Goal: Transaction & Acquisition: Purchase product/service

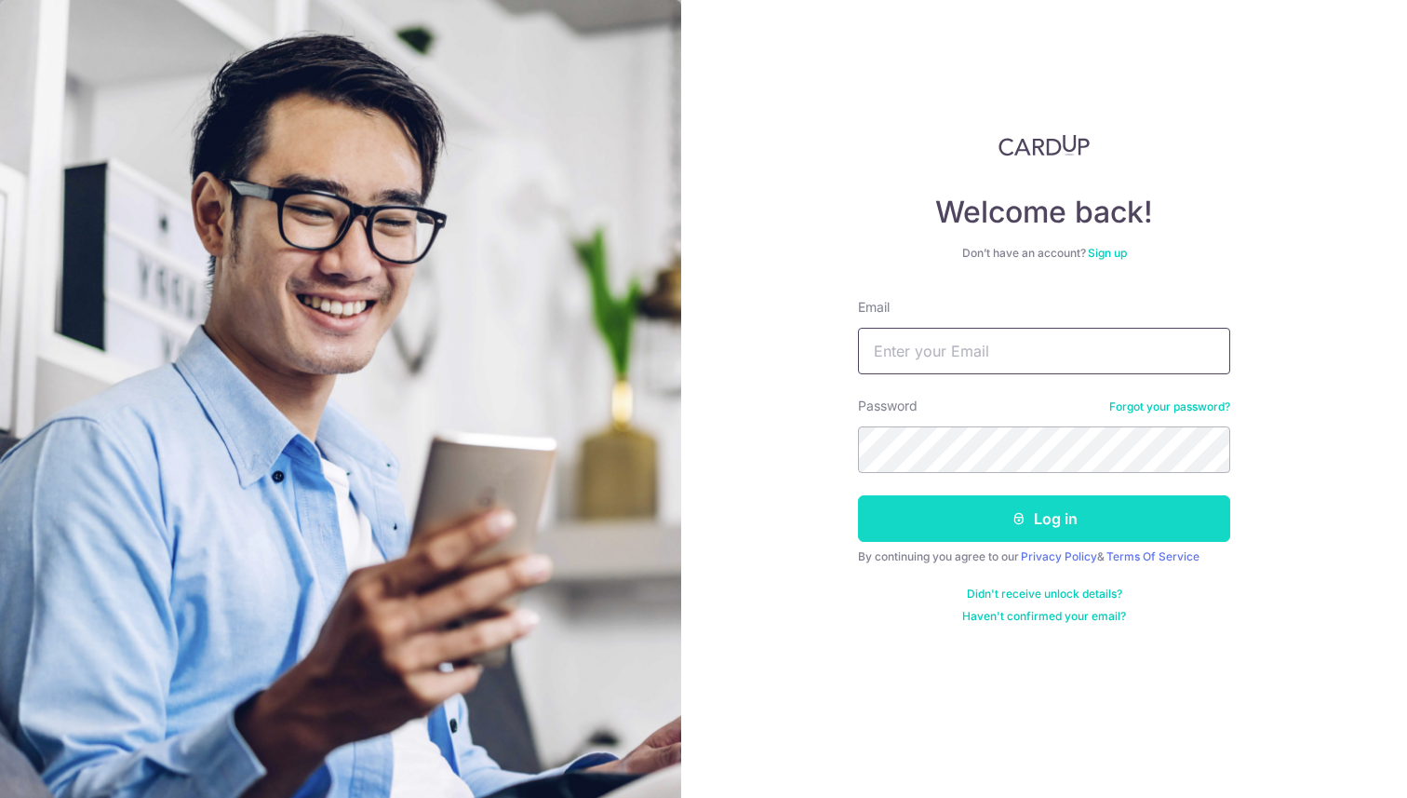
type input "[PERSON_NAME][EMAIL_ADDRESS][PERSON_NAME][DOMAIN_NAME]"
click at [980, 519] on button "Log in" at bounding box center [1044, 518] width 372 height 47
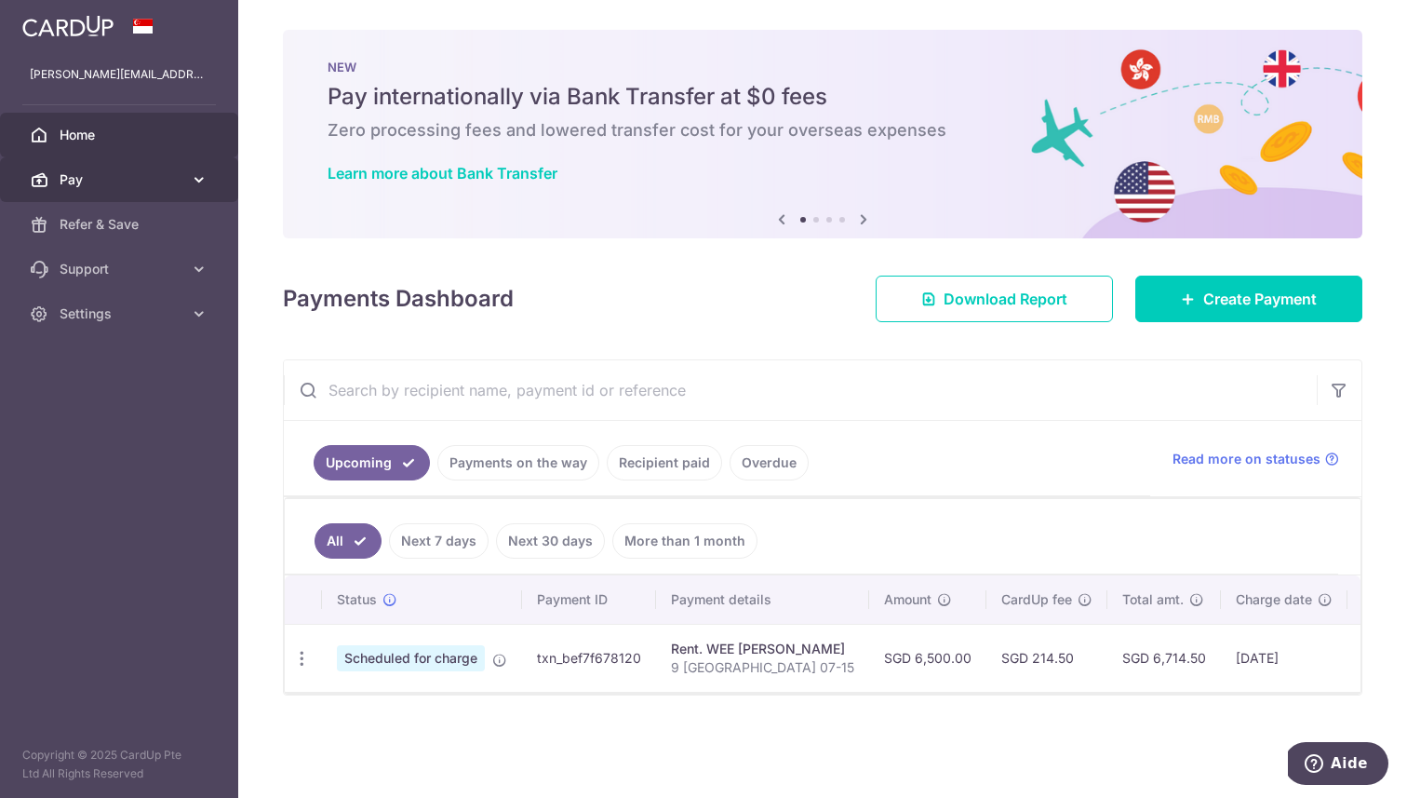
click at [197, 198] on link "Pay" at bounding box center [119, 179] width 238 height 45
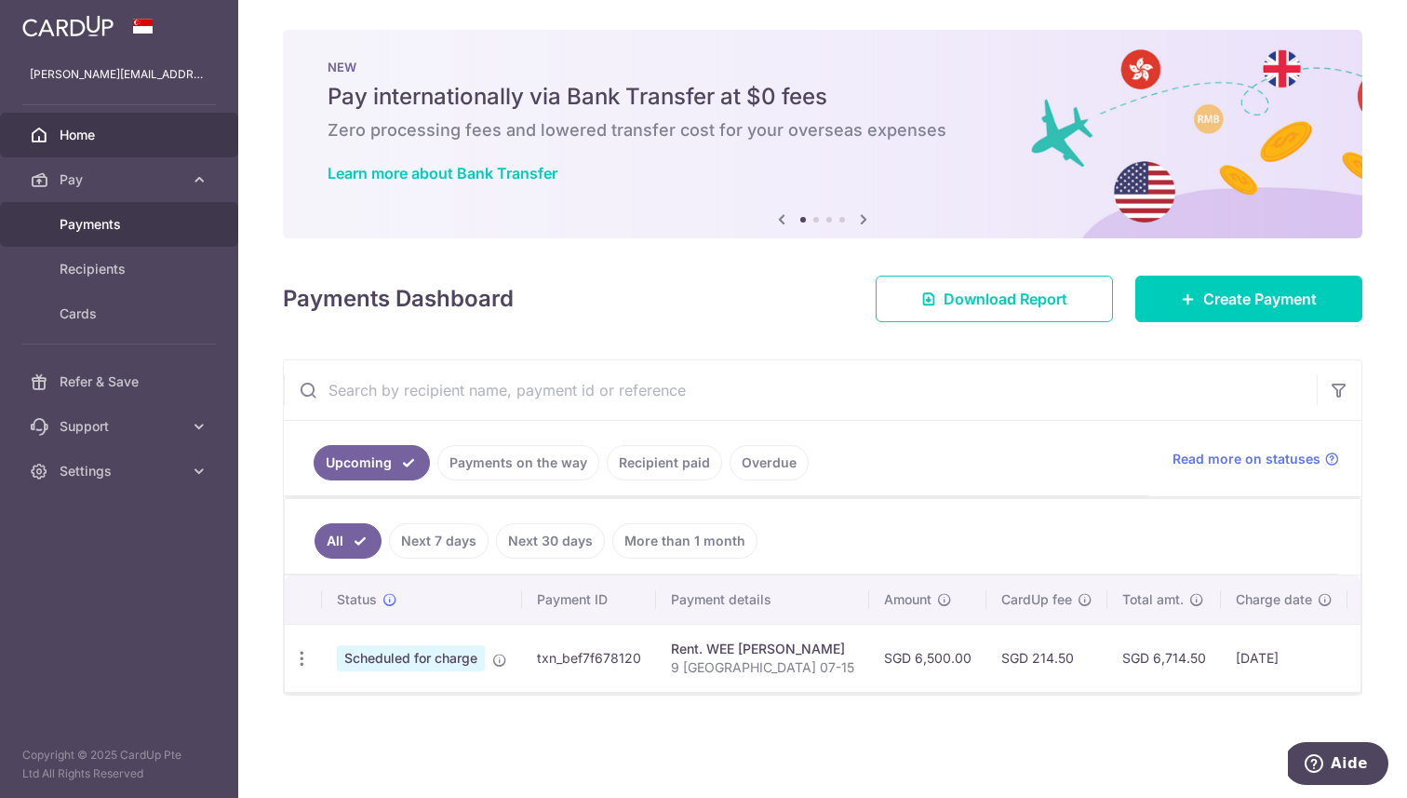
click at [155, 224] on span "Payments" at bounding box center [121, 224] width 123 height 19
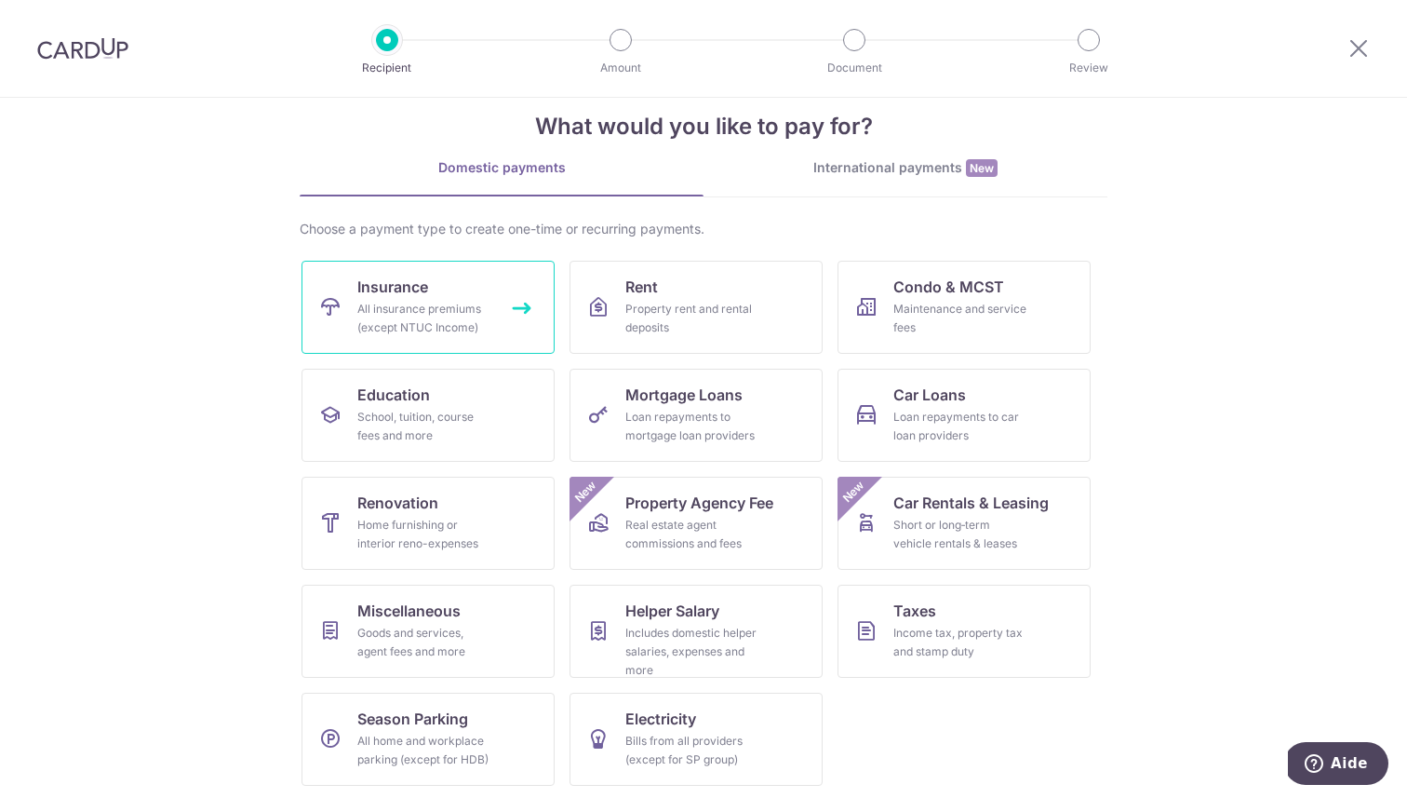
scroll to position [35, 0]
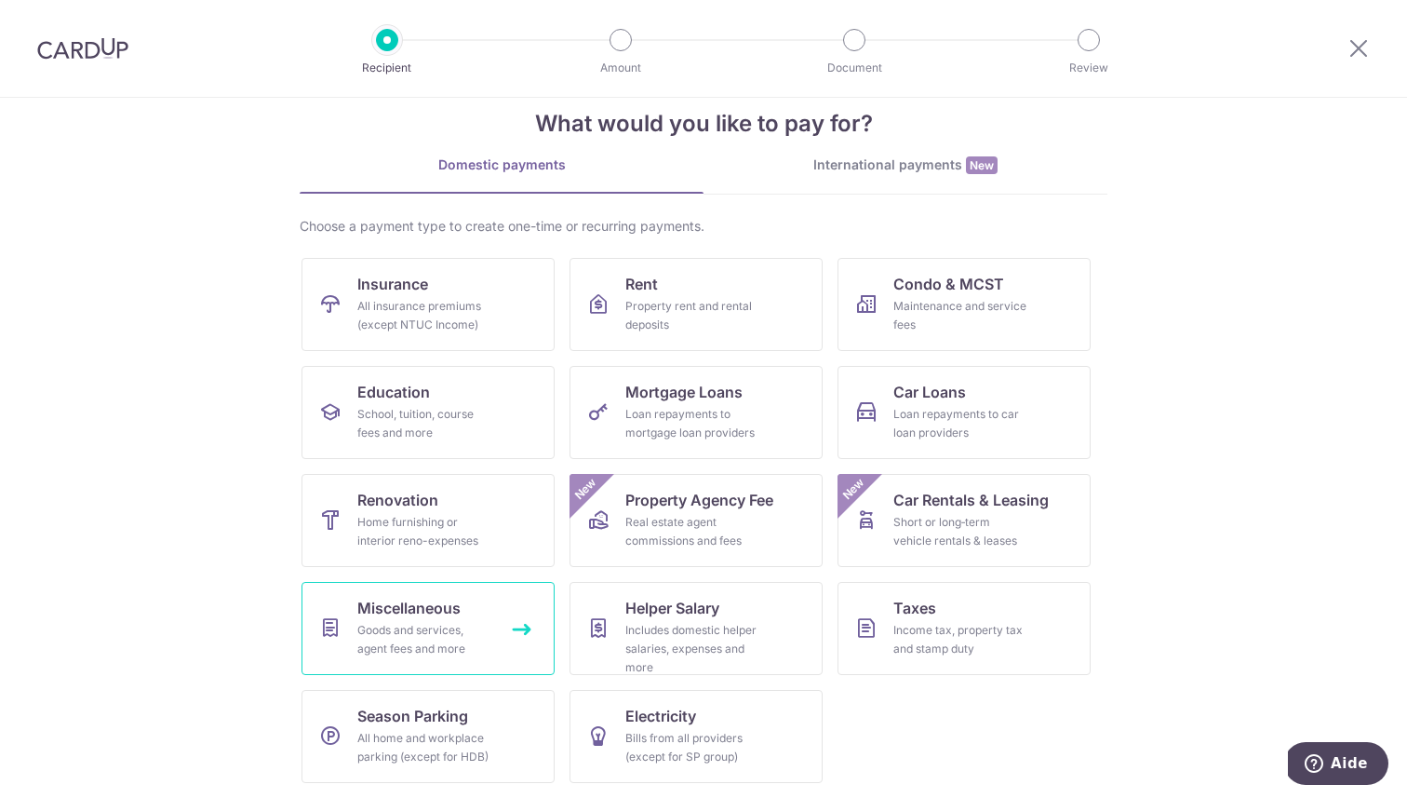
click at [450, 609] on span "Miscellaneous" at bounding box center [408, 608] width 103 height 22
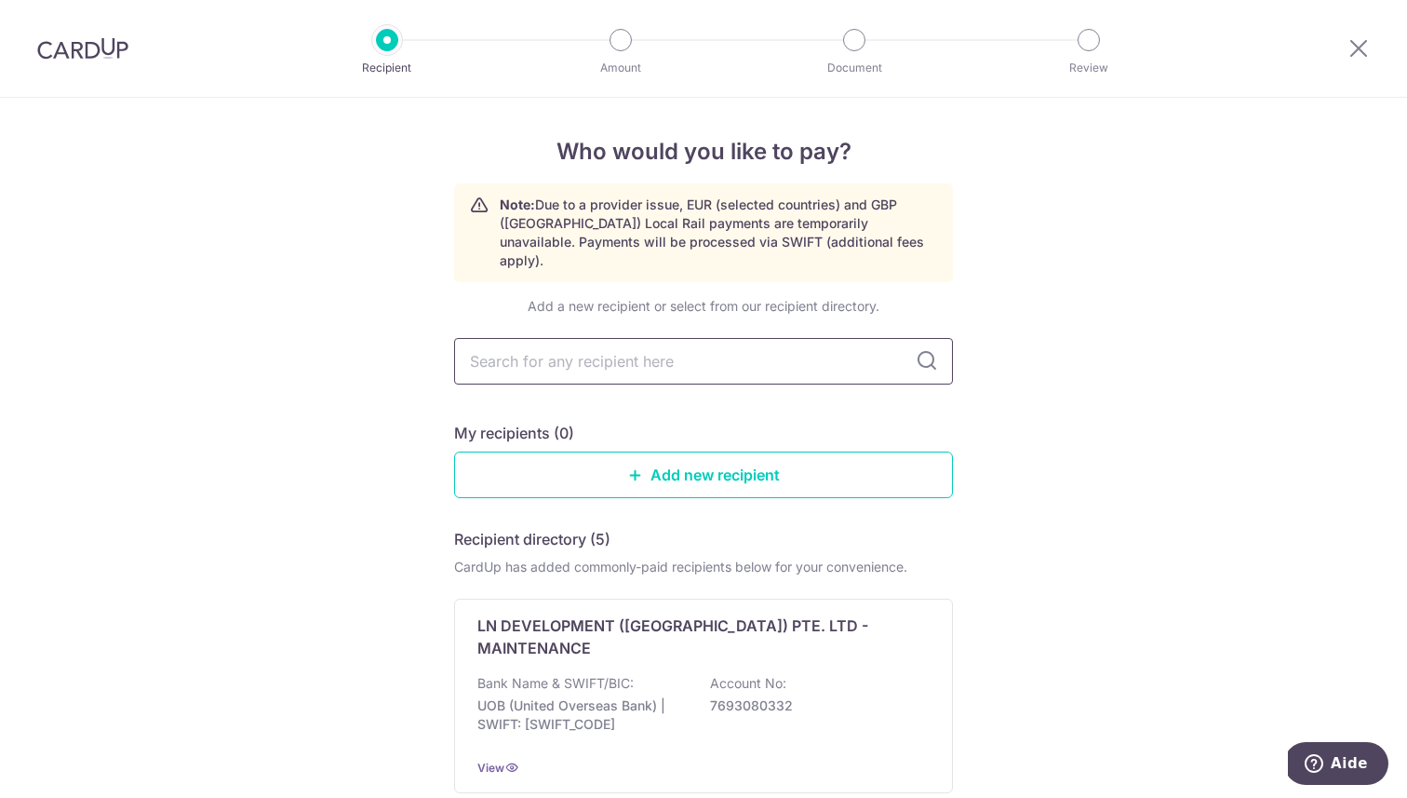
click at [630, 343] on input "text" at bounding box center [703, 361] width 499 height 47
click at [639, 452] on link "Add new recipient" at bounding box center [703, 474] width 499 height 47
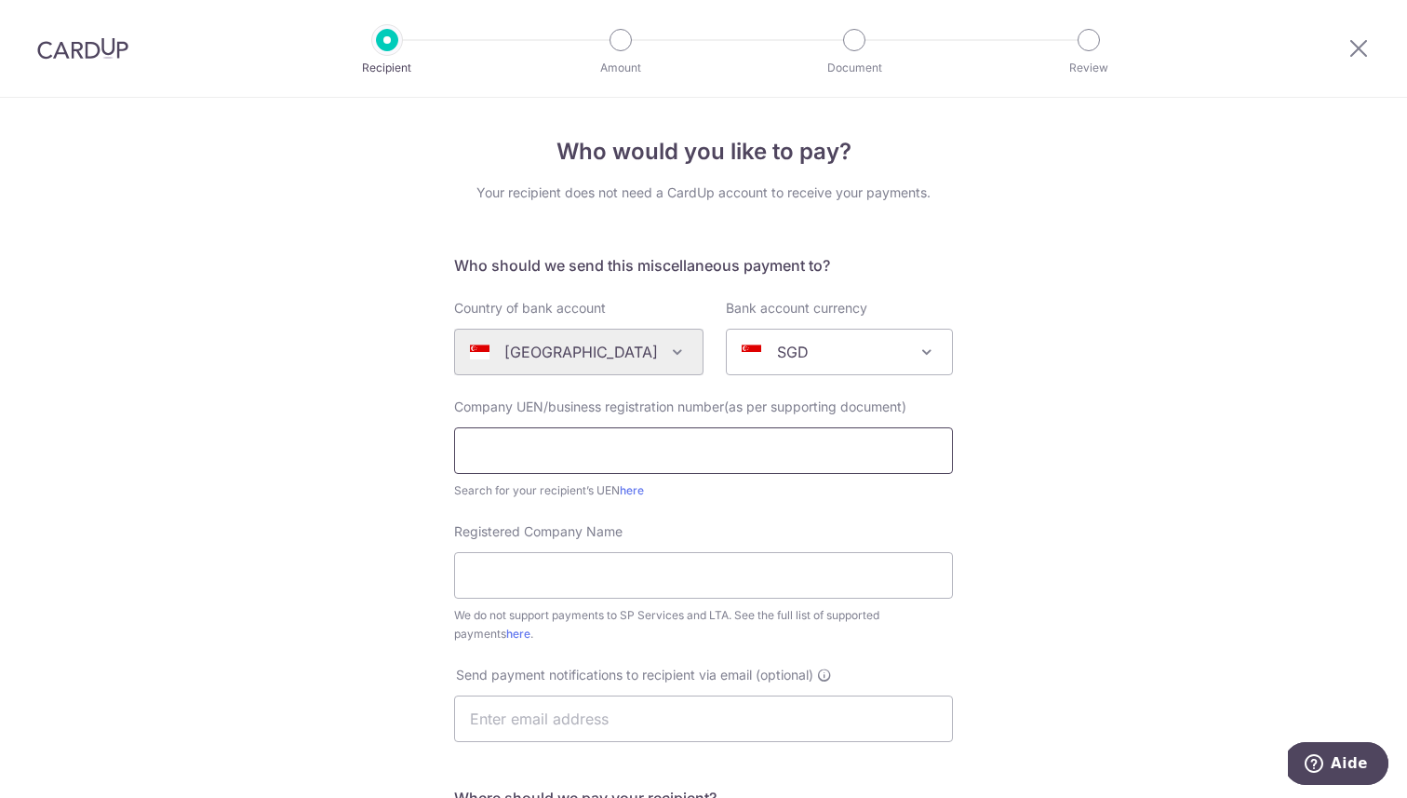
click at [649, 446] on input "text" at bounding box center [703, 450] width 499 height 47
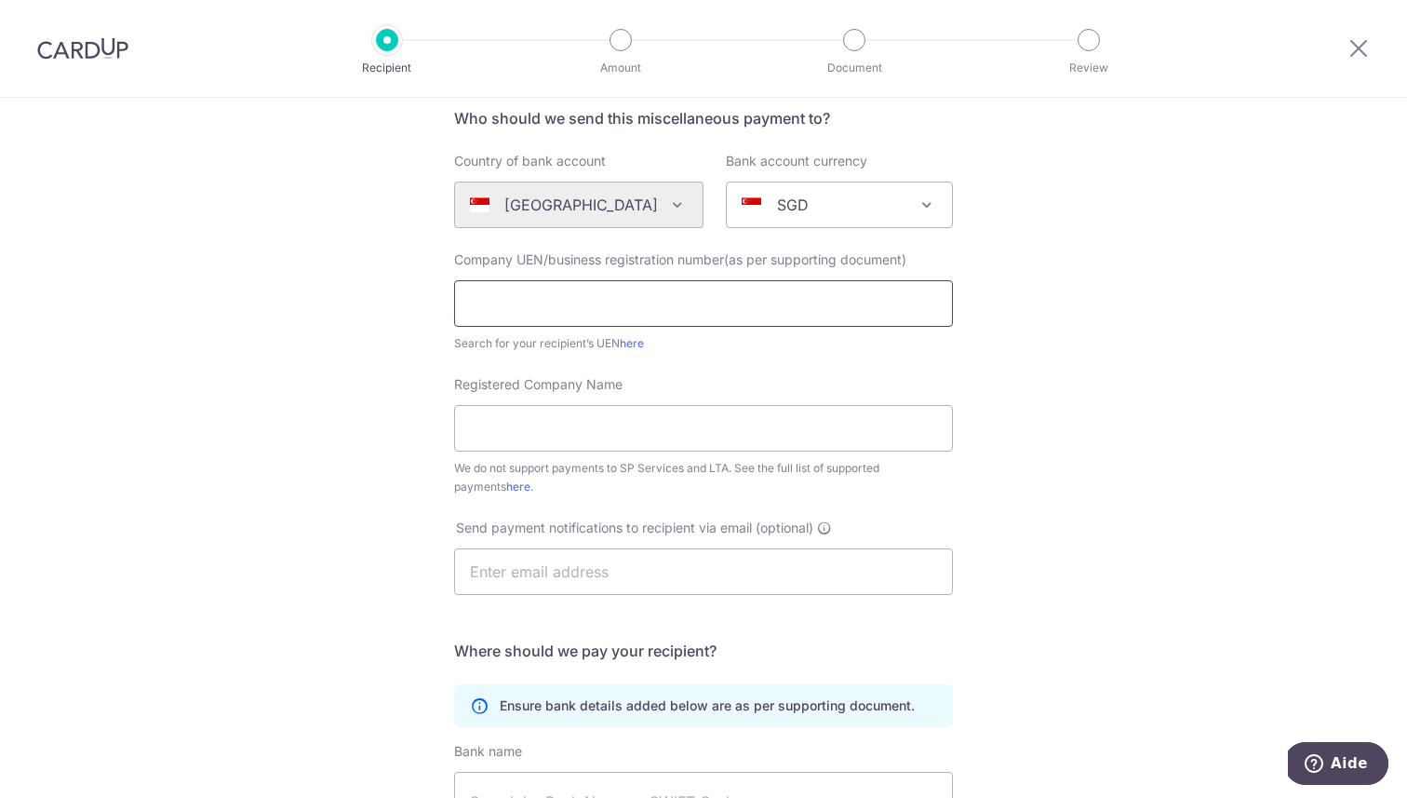
scroll to position [34, 0]
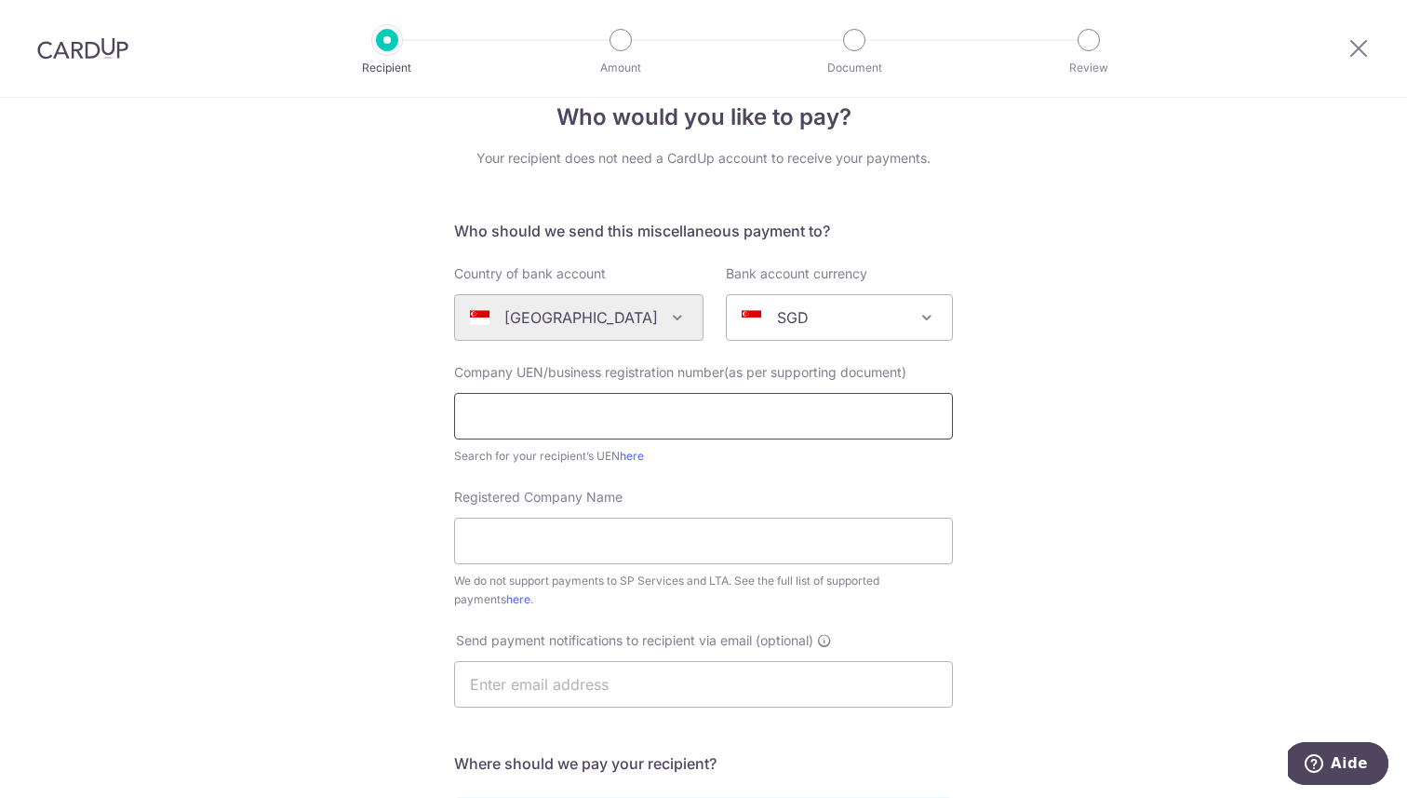
paste input "The Helping Hand"
type input "The Helping Hand"
click at [642, 528] on input "Registered Company Name" at bounding box center [703, 541] width 499 height 47
click at [626, 412] on input "The Helping Hand" at bounding box center [703, 416] width 499 height 47
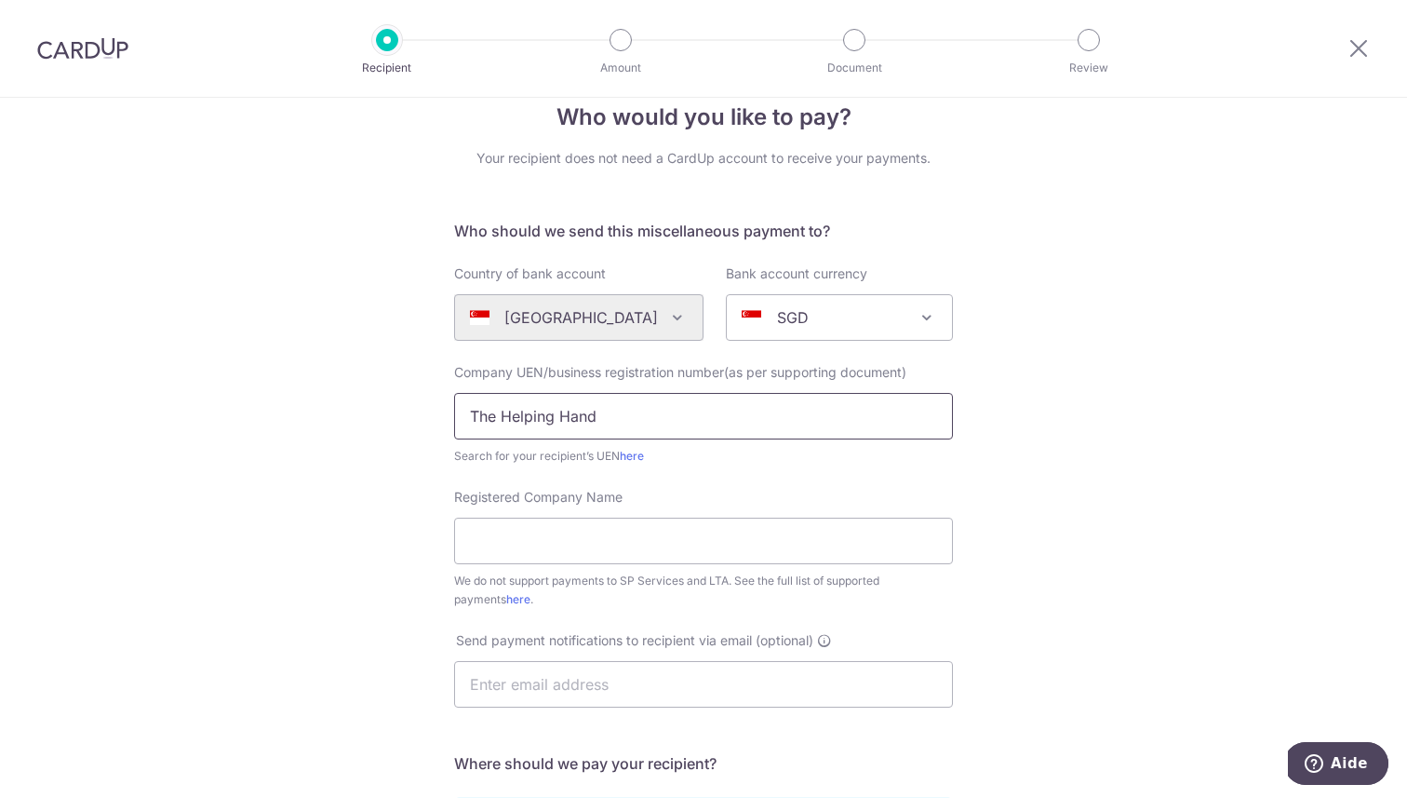
click at [626, 412] on input "The Helping Hand" at bounding box center [703, 416] width 499 height 47
click at [615, 543] on input "Registered Company Name" at bounding box center [703, 541] width 499 height 47
paste input "The Helping Hand"
type input "The Helping Hand"
click at [603, 421] on input "text" at bounding box center [703, 416] width 499 height 47
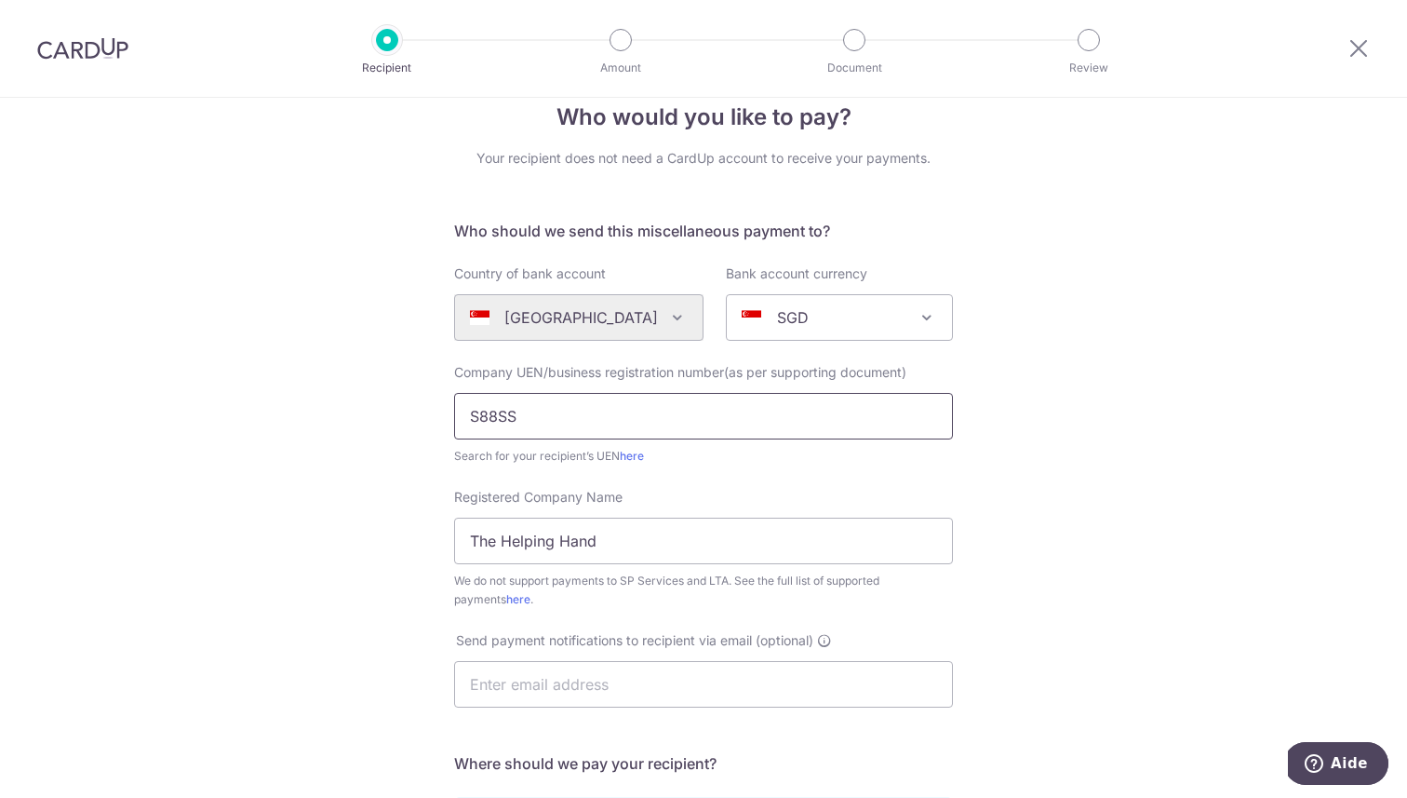
type input "S88SS"
click at [634, 412] on input "S88SS" at bounding box center [703, 416] width 499 height 47
paste input "S88SS0058F"
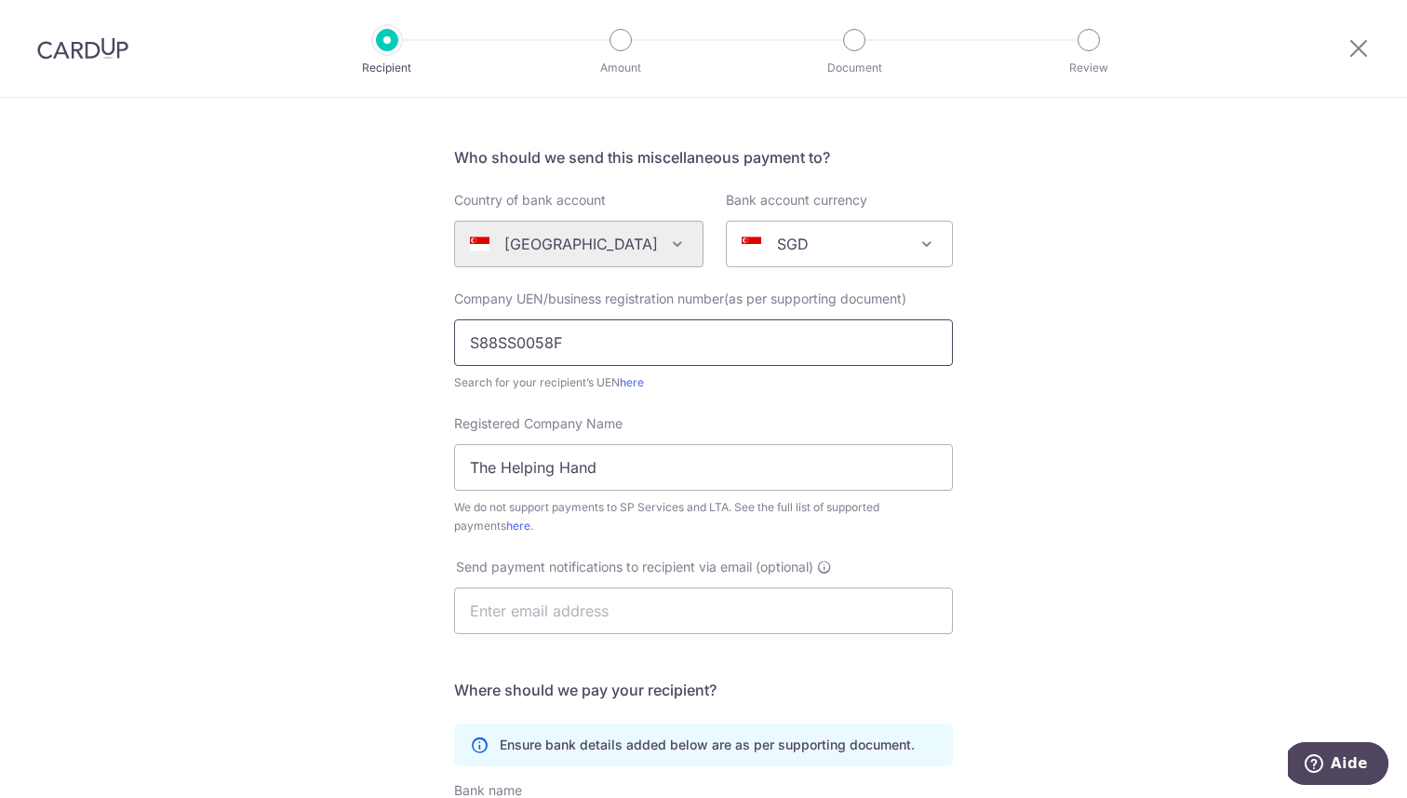
scroll to position [111, 0]
type input "S88SS0058F"
click at [616, 607] on input "text" at bounding box center [703, 608] width 499 height 47
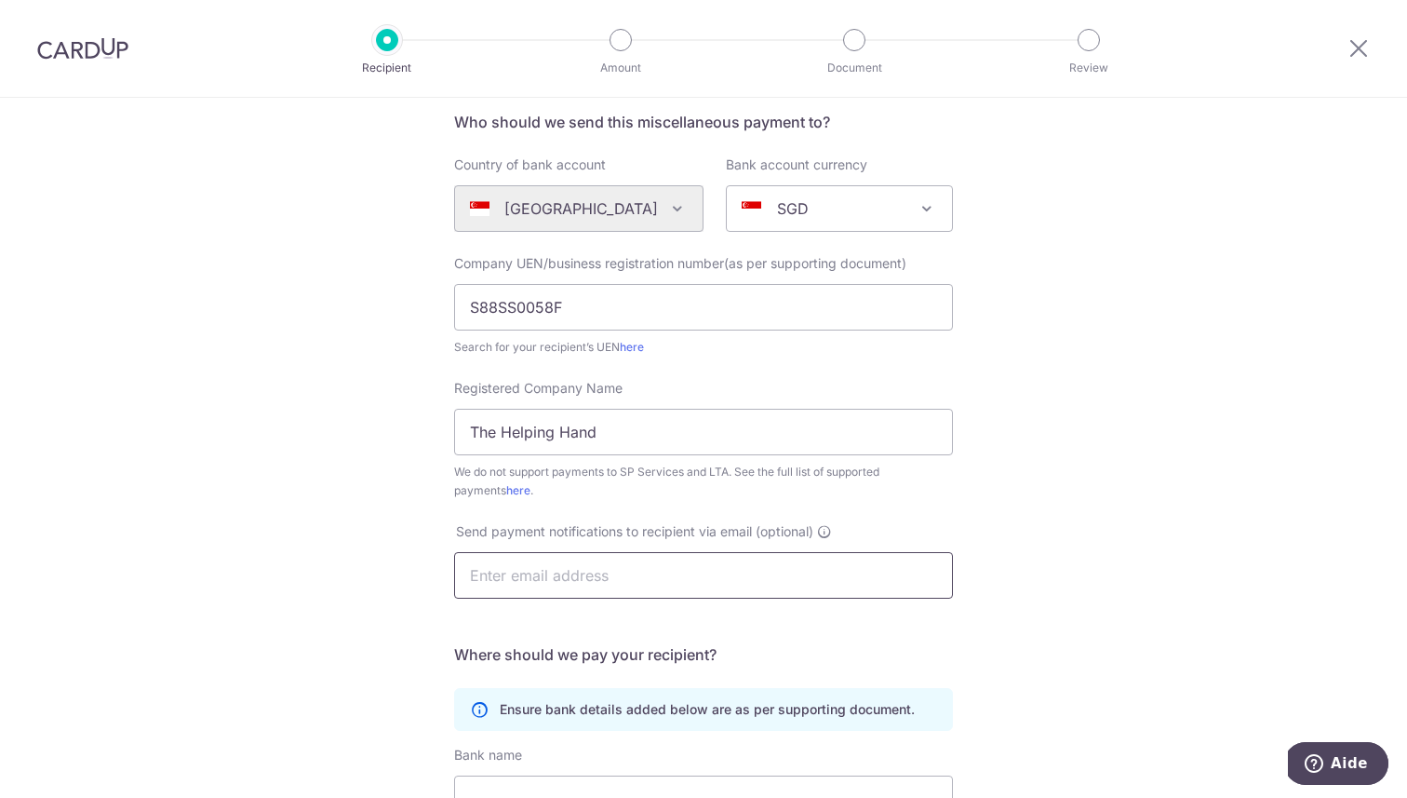
scroll to position [160, 0]
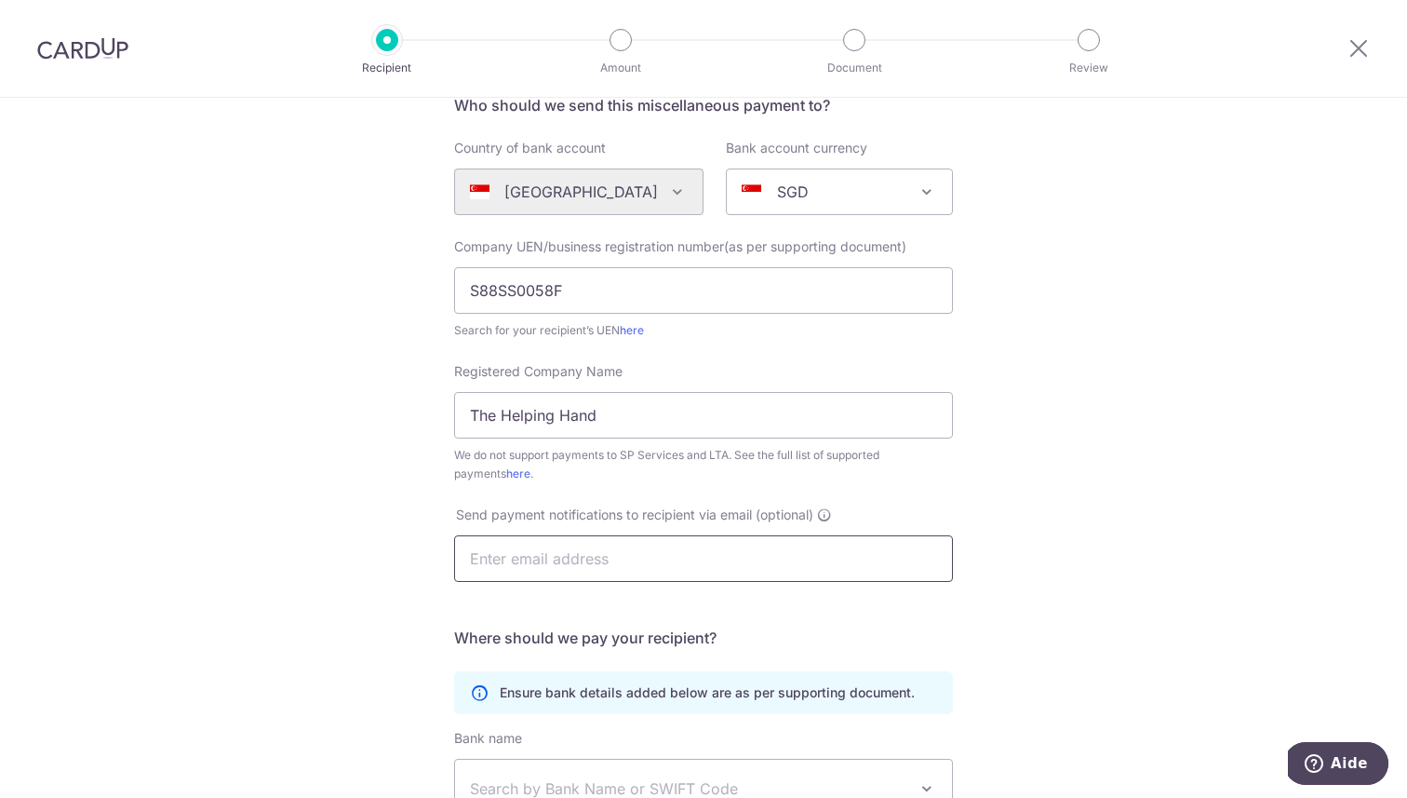
paste input "enquiries@thehelpinghand.org.sg"
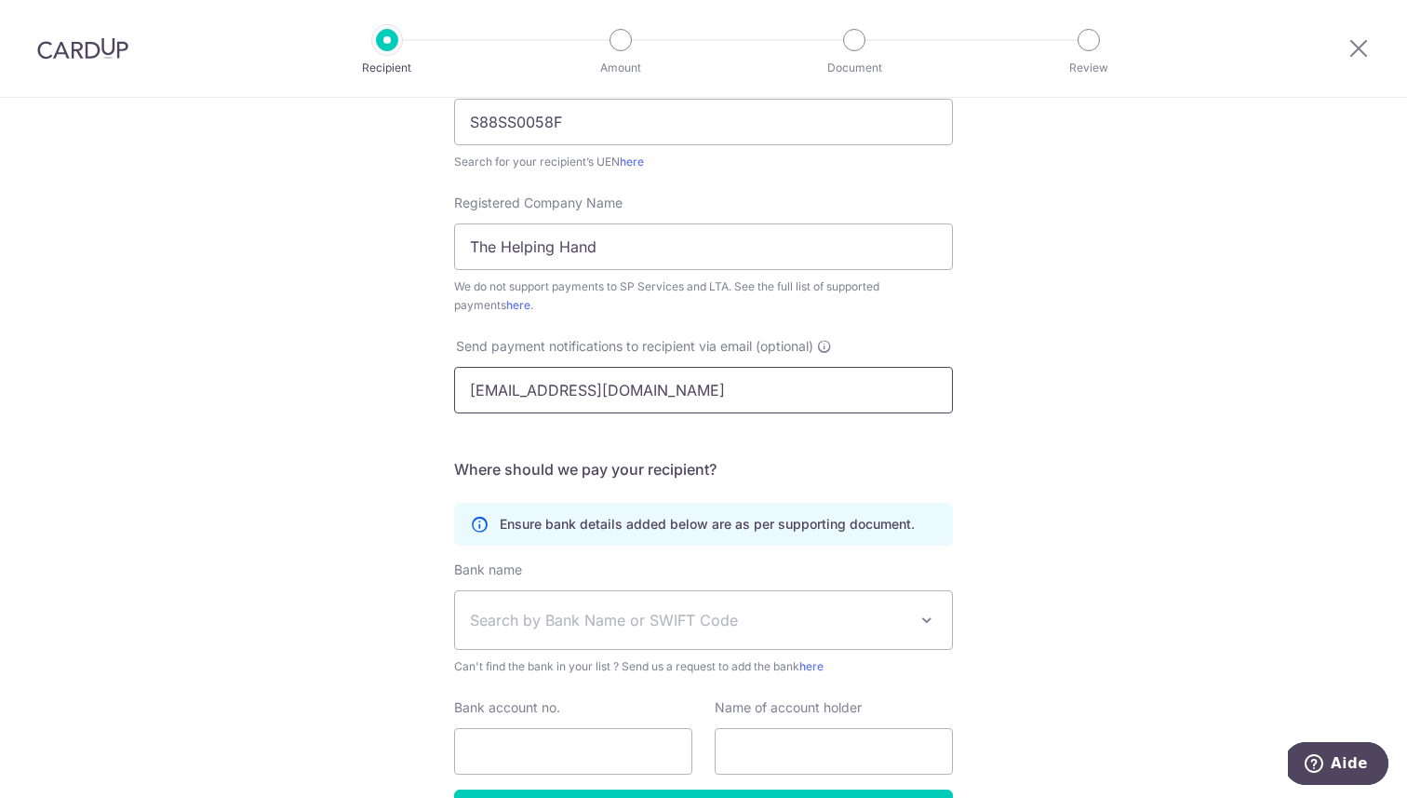
scroll to position [349, 0]
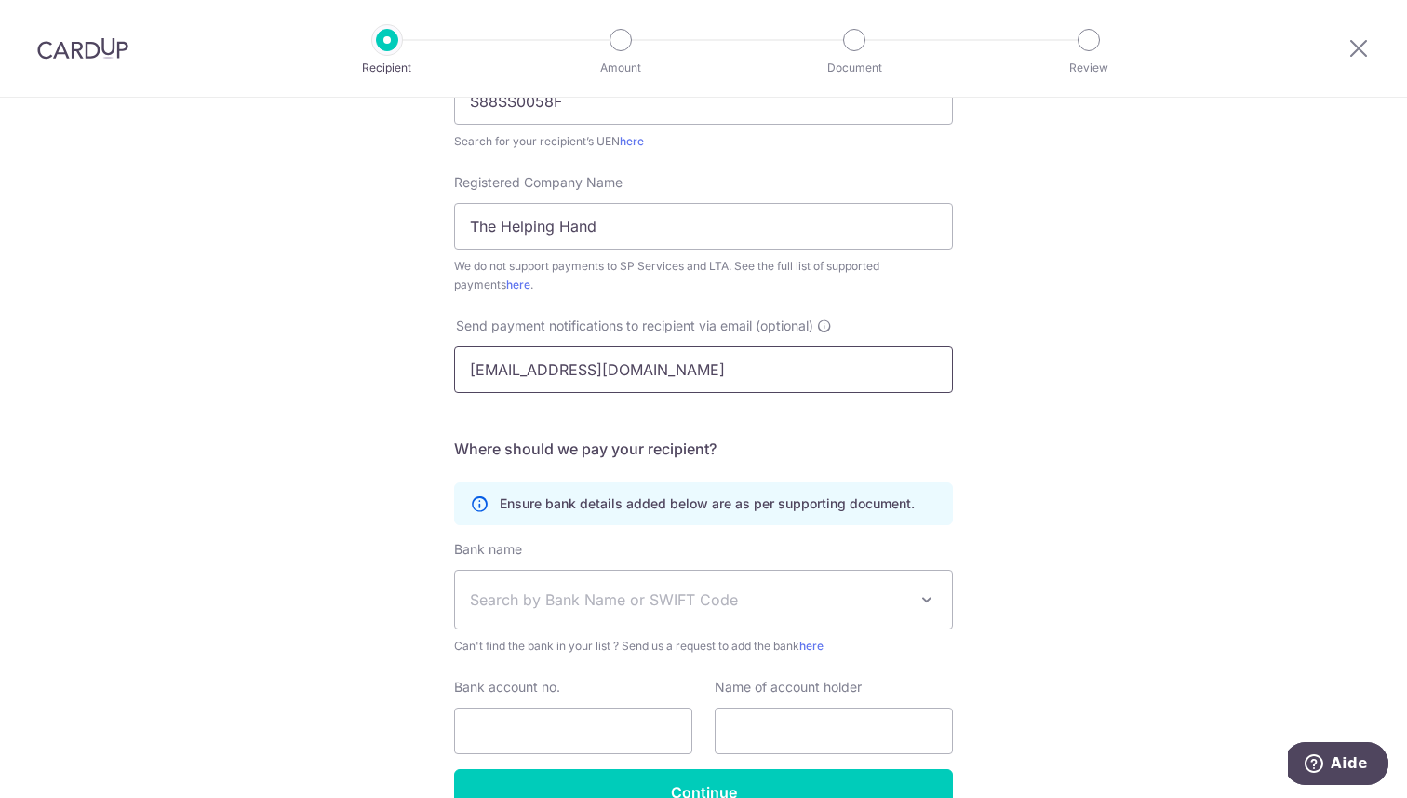
type input "enquiries@thehelpinghand.org.sg"
click at [742, 610] on span "Search by Bank Name or SWIFT Code" at bounding box center [688, 599] width 437 height 22
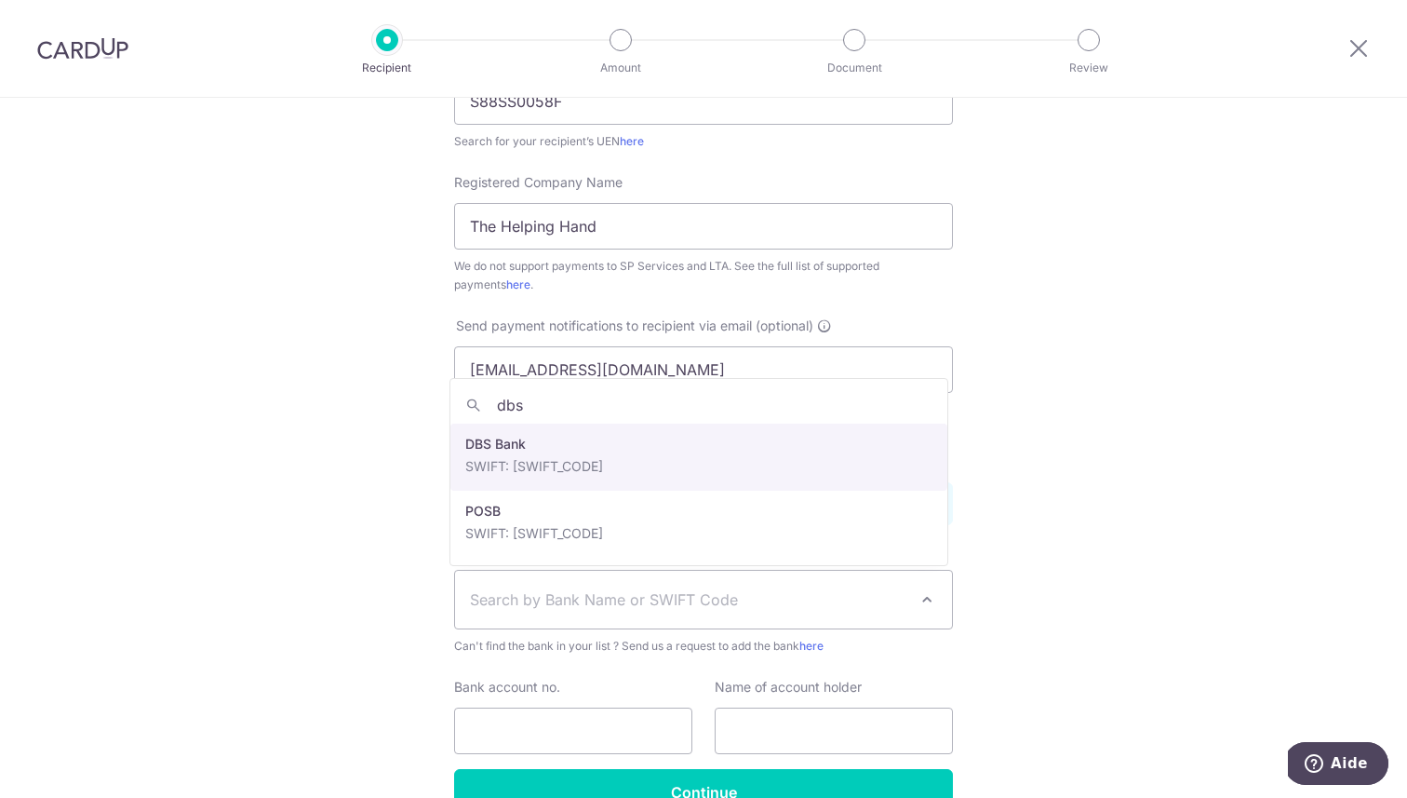
type input "dbs"
select select "6"
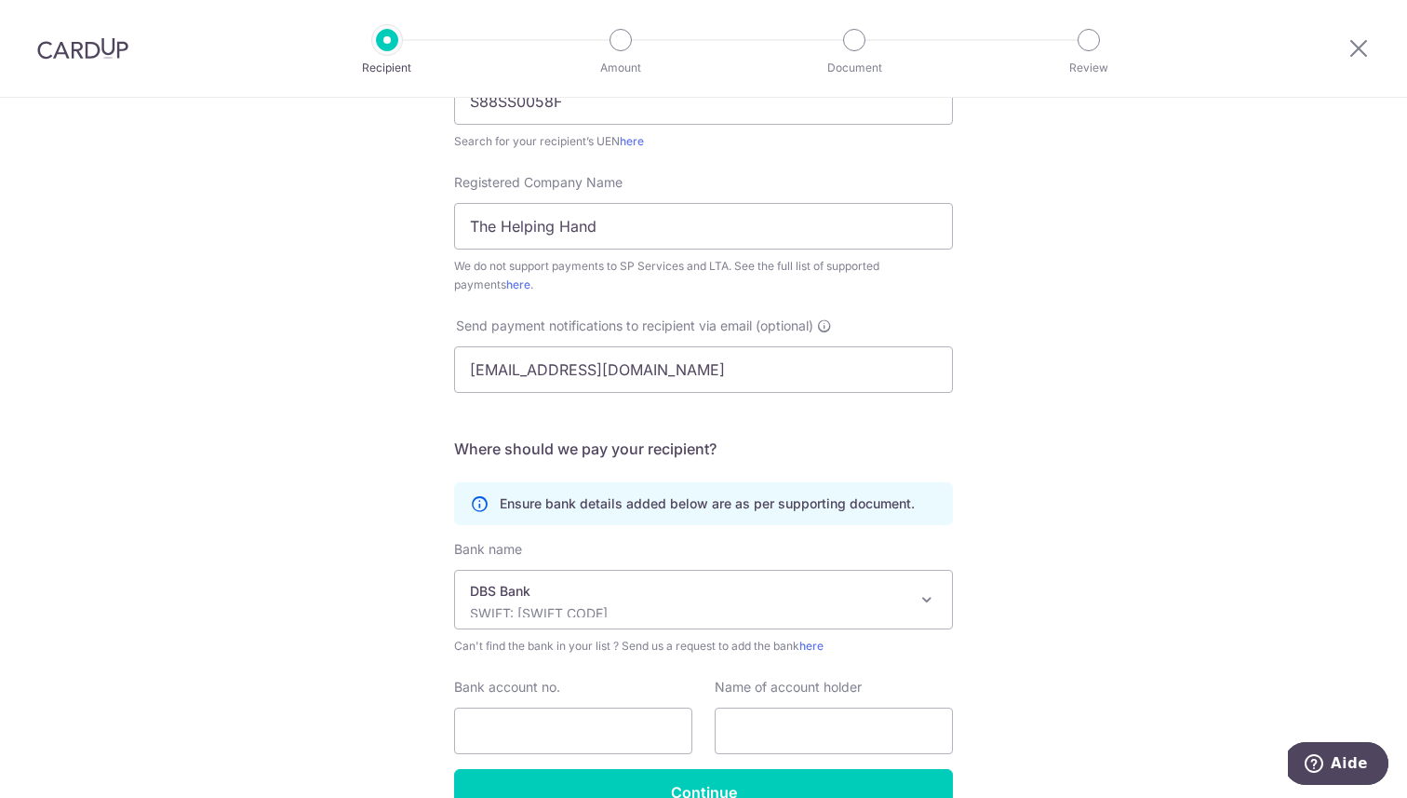
click at [549, 474] on form "Who should we send this miscellaneous payment to? Country of bank account Alger…" at bounding box center [703, 360] width 499 height 910
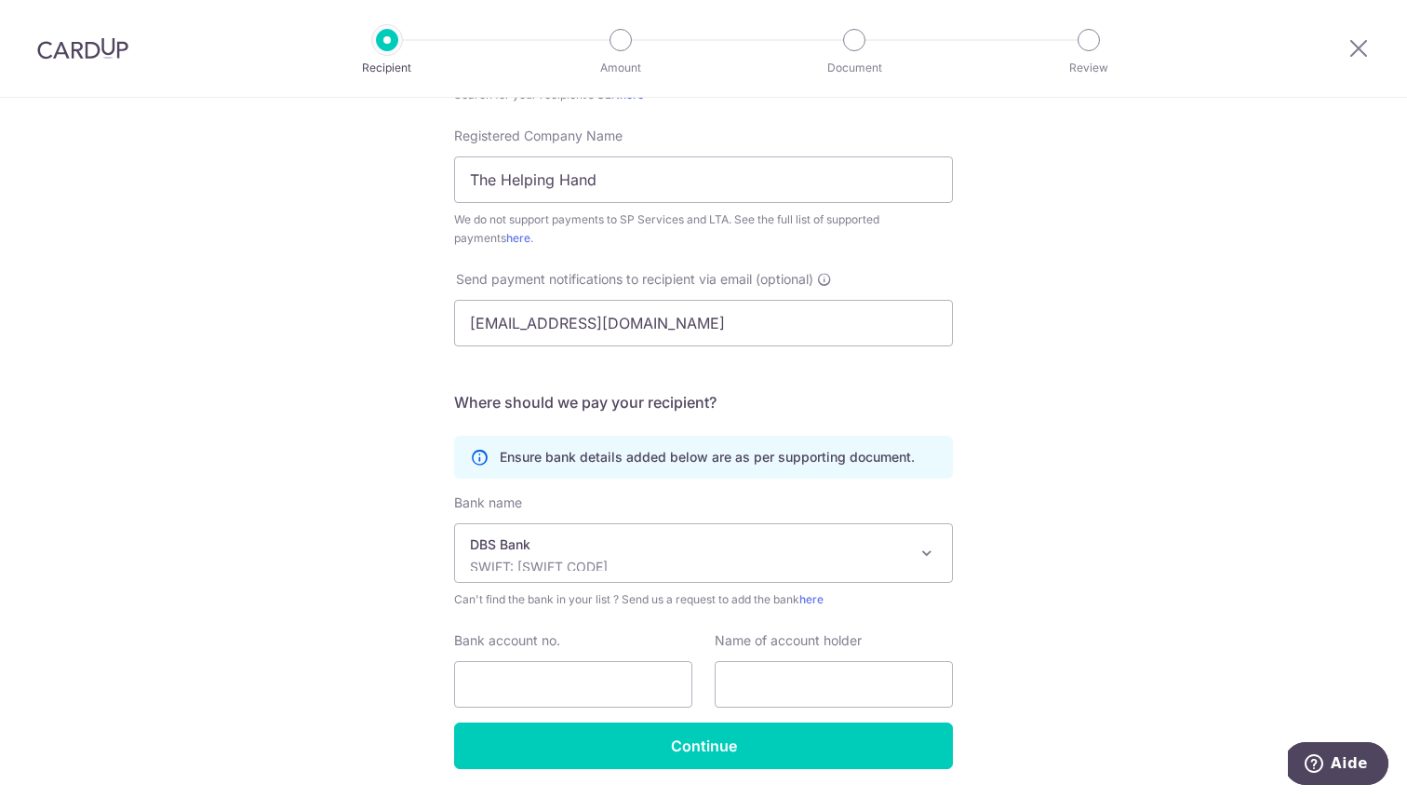
scroll to position [400, 0]
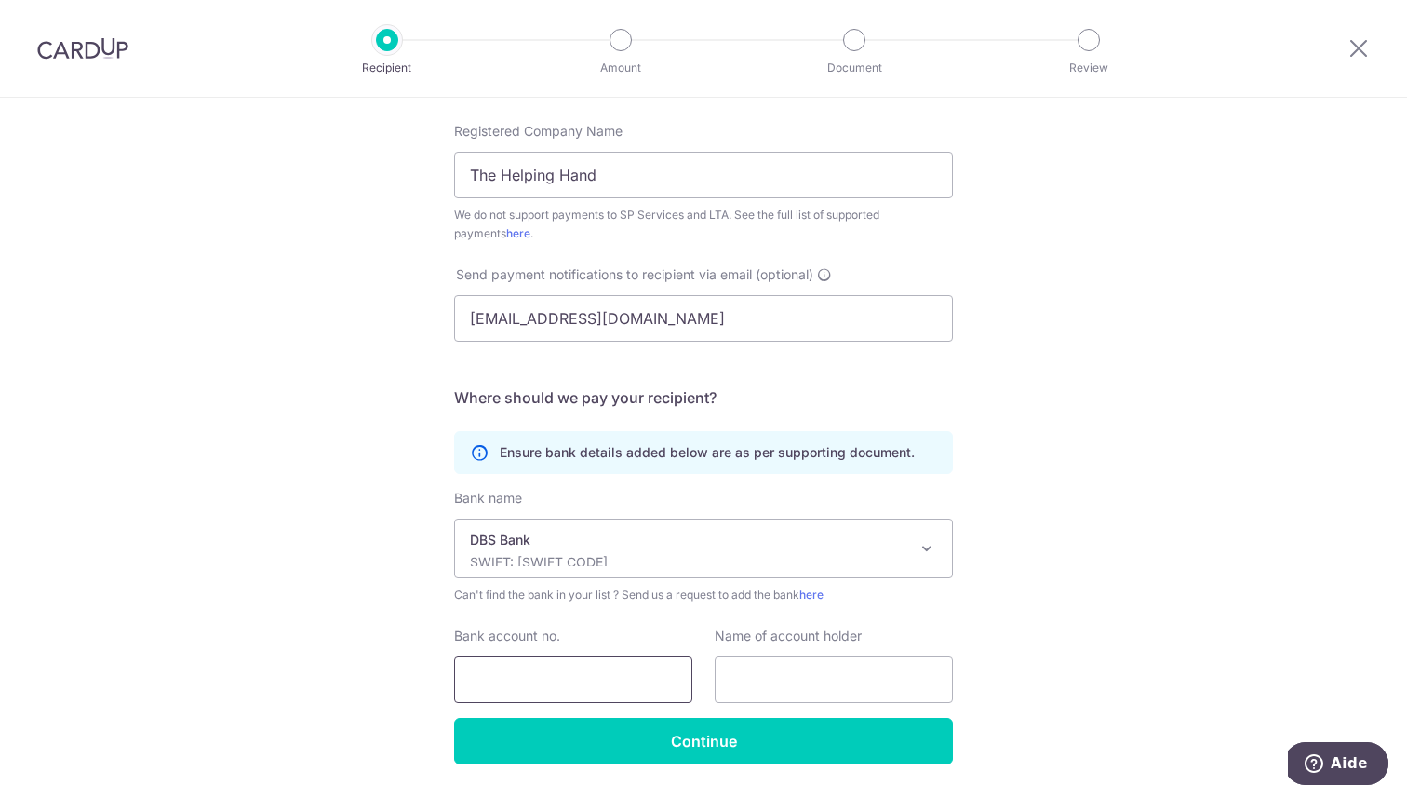
click at [573, 683] on input "Bank account no." at bounding box center [573, 679] width 238 height 47
type input "0230110946"
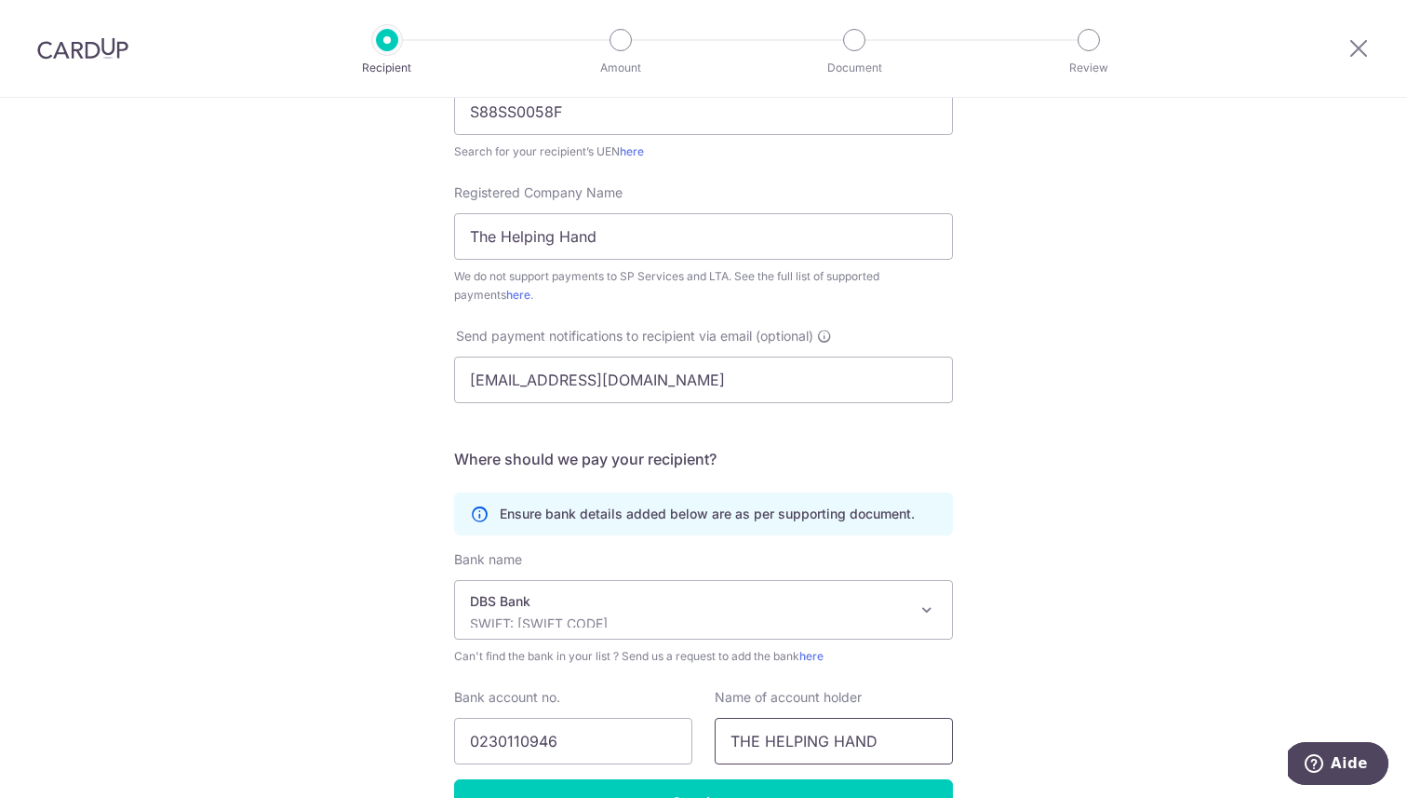
scroll to position [454, 0]
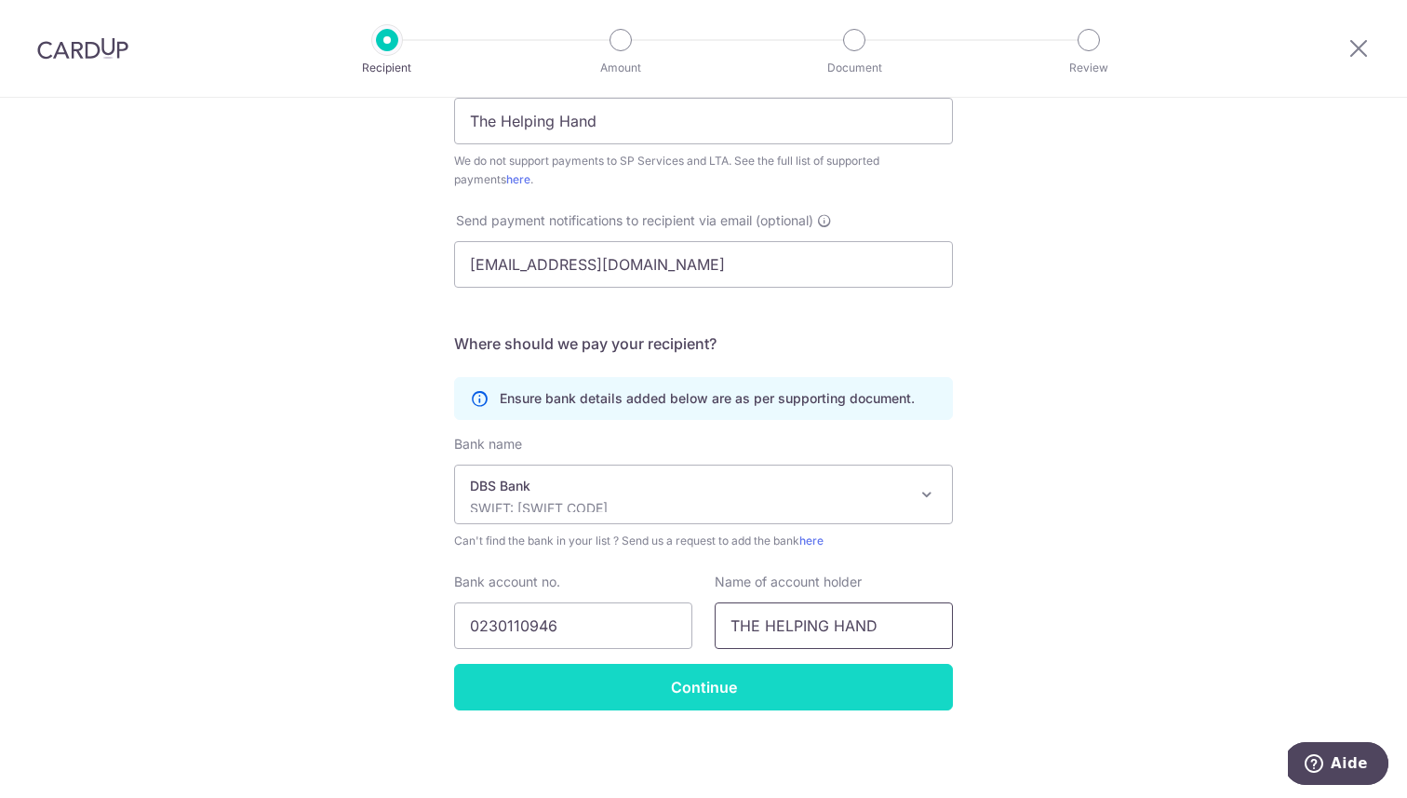
type input "THE HELPING HAND"
click at [716, 690] on input "Continue" at bounding box center [703, 687] width 499 height 47
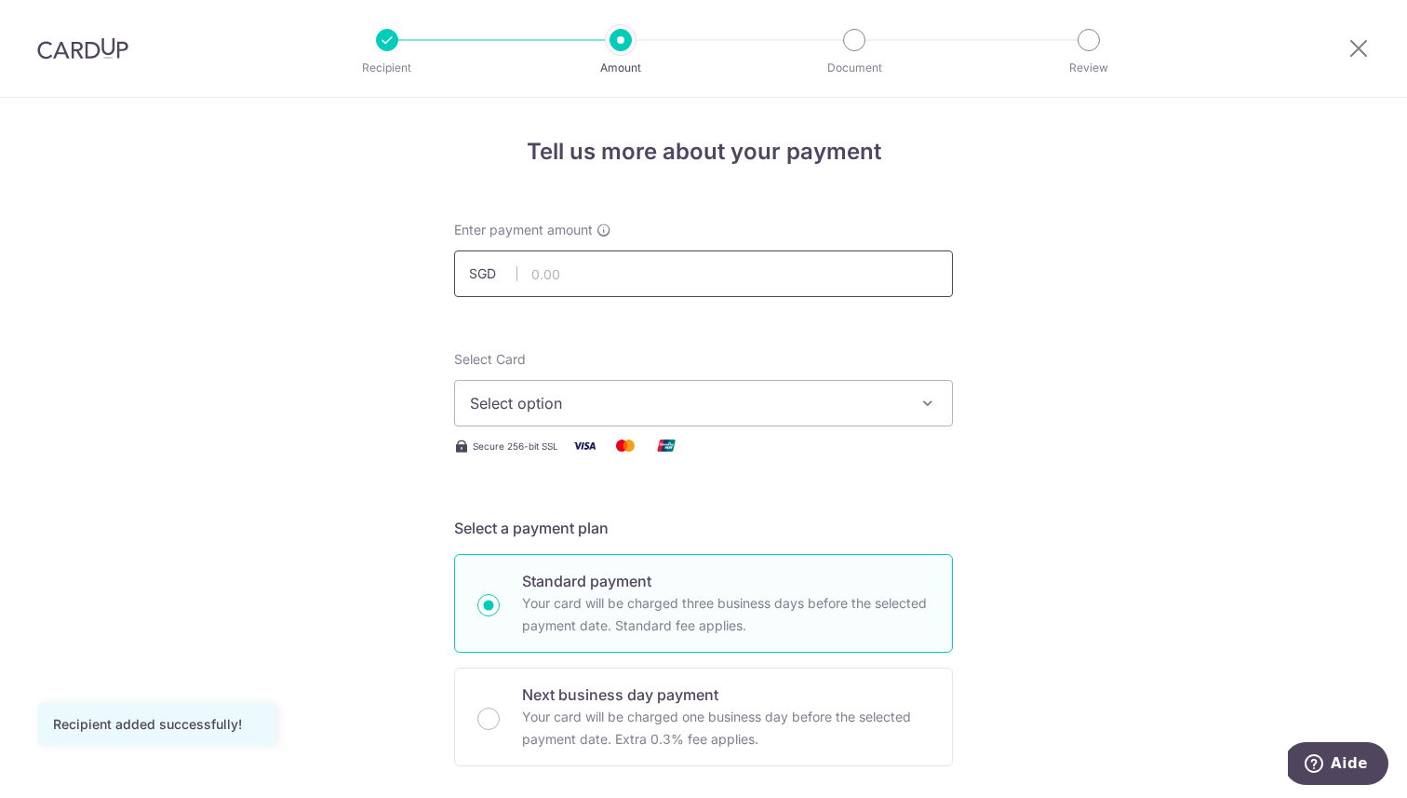
click at [698, 264] on input "text" at bounding box center [703, 273] width 499 height 47
type input "577.70"
click at [652, 397] on span "Select option" at bounding box center [687, 403] width 434 height 22
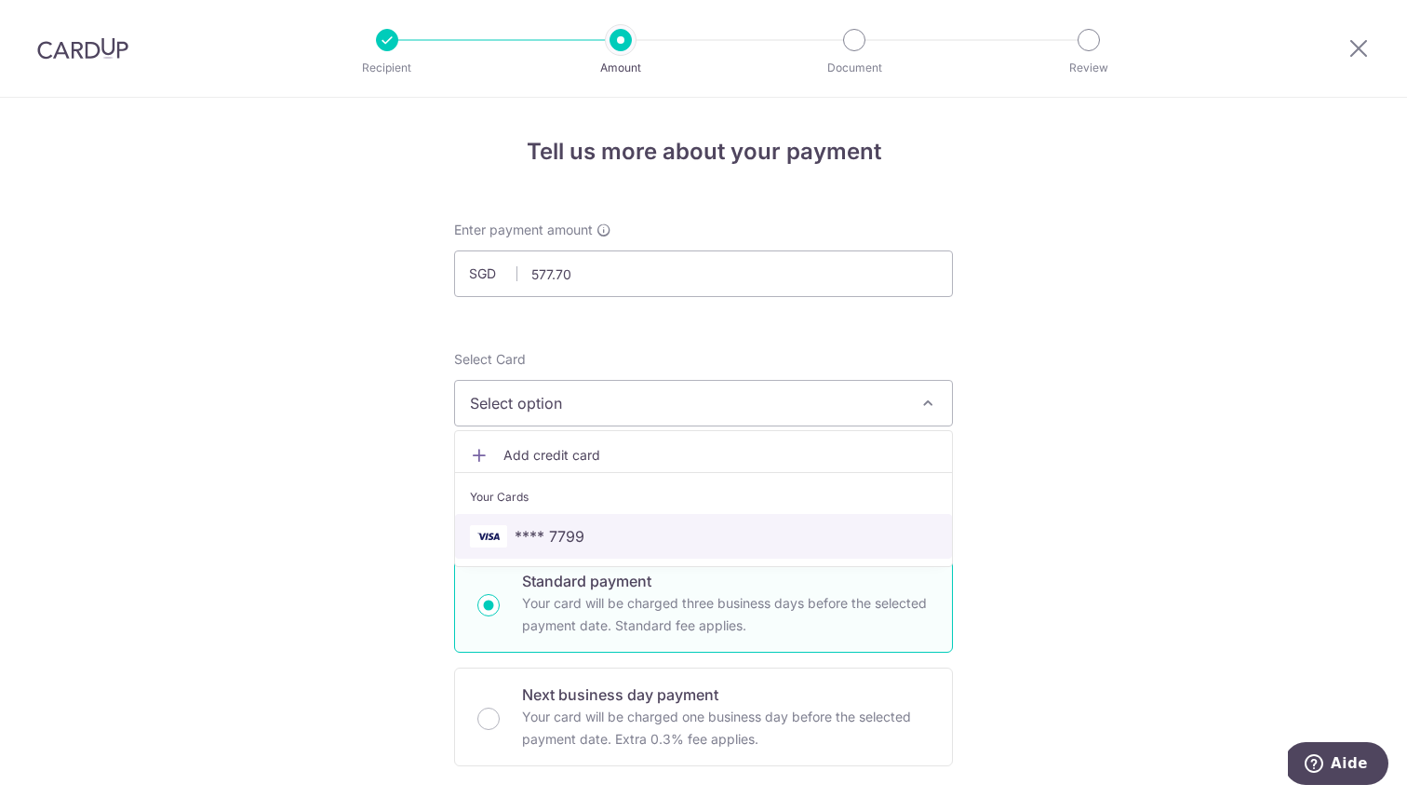
click at [599, 535] on span "**** 7799" at bounding box center [703, 536] width 467 height 22
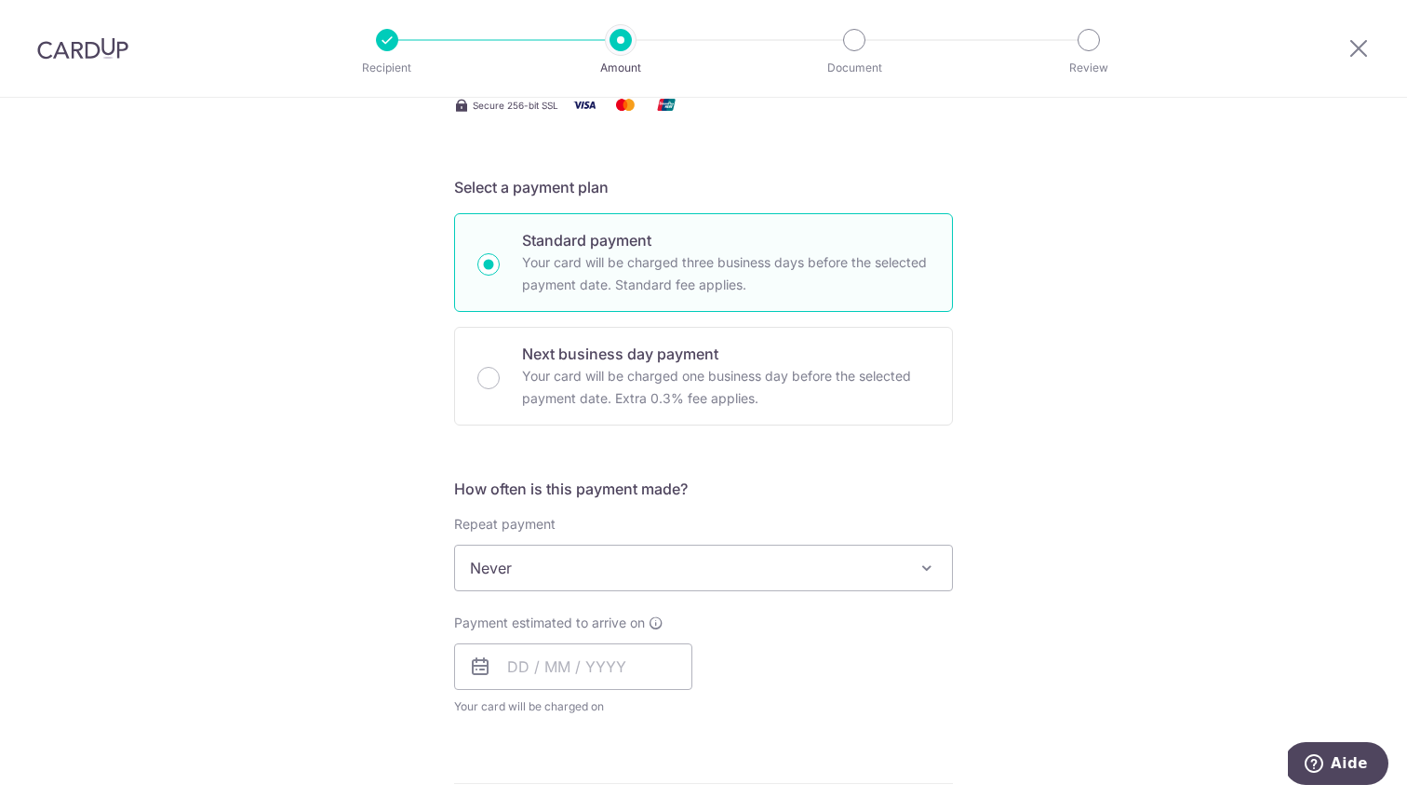
scroll to position [348, 0]
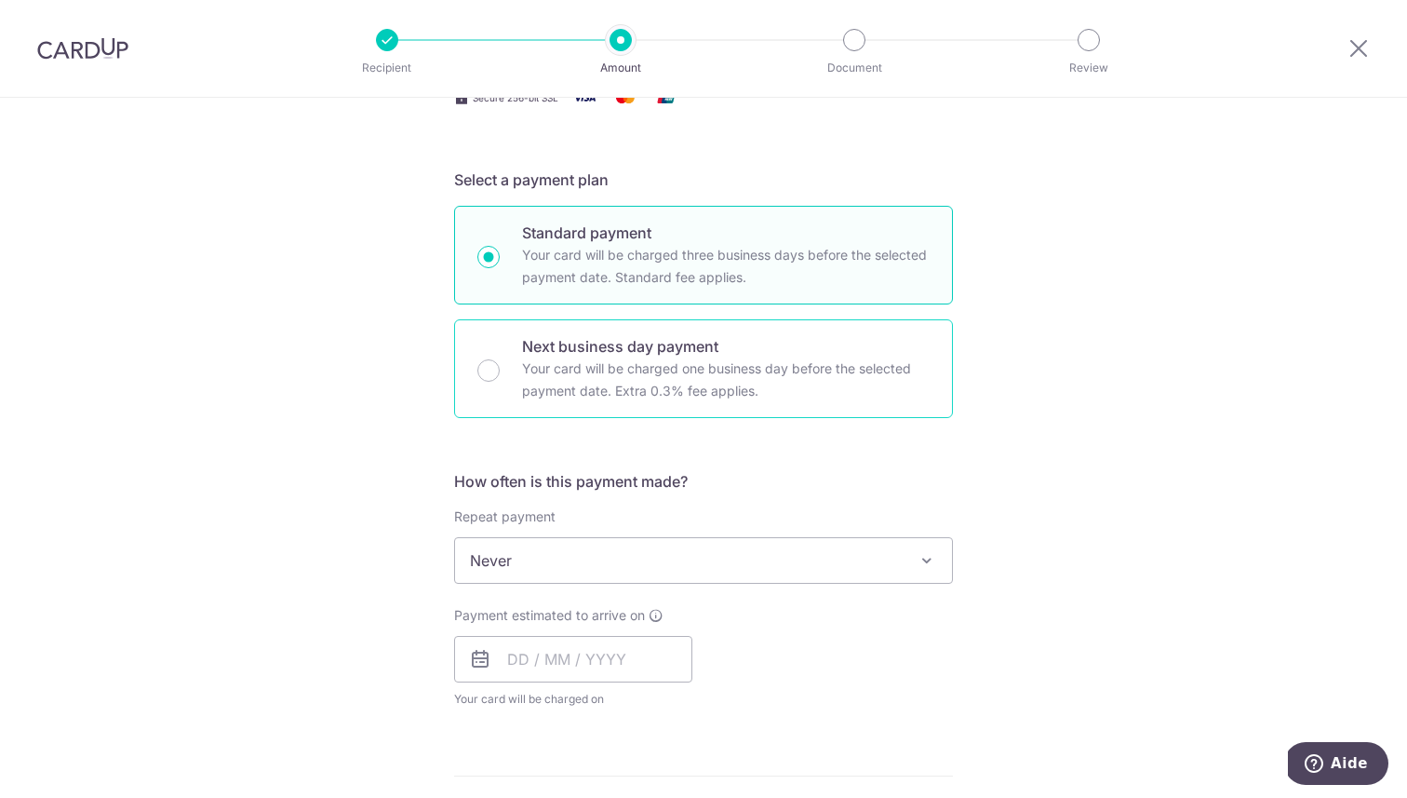
click at [635, 355] on p "Next business day payment" at bounding box center [726, 346] width 408 height 22
click at [500, 359] on input "Next business day payment Your card will be charged one business day before the…" at bounding box center [489, 370] width 22 height 22
radio input "false"
radio input "true"
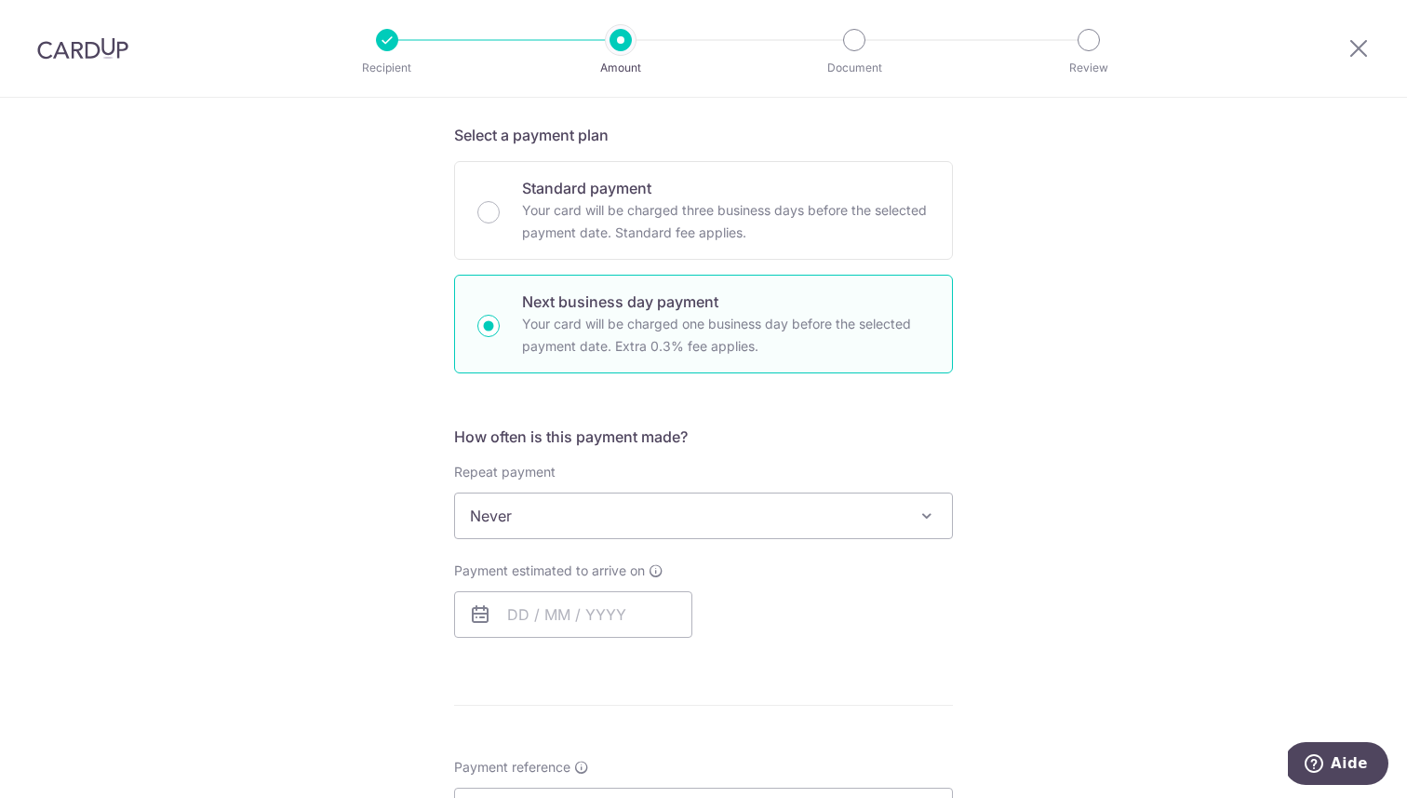
scroll to position [397, 0]
click at [573, 600] on input "text" at bounding box center [573, 609] width 238 height 47
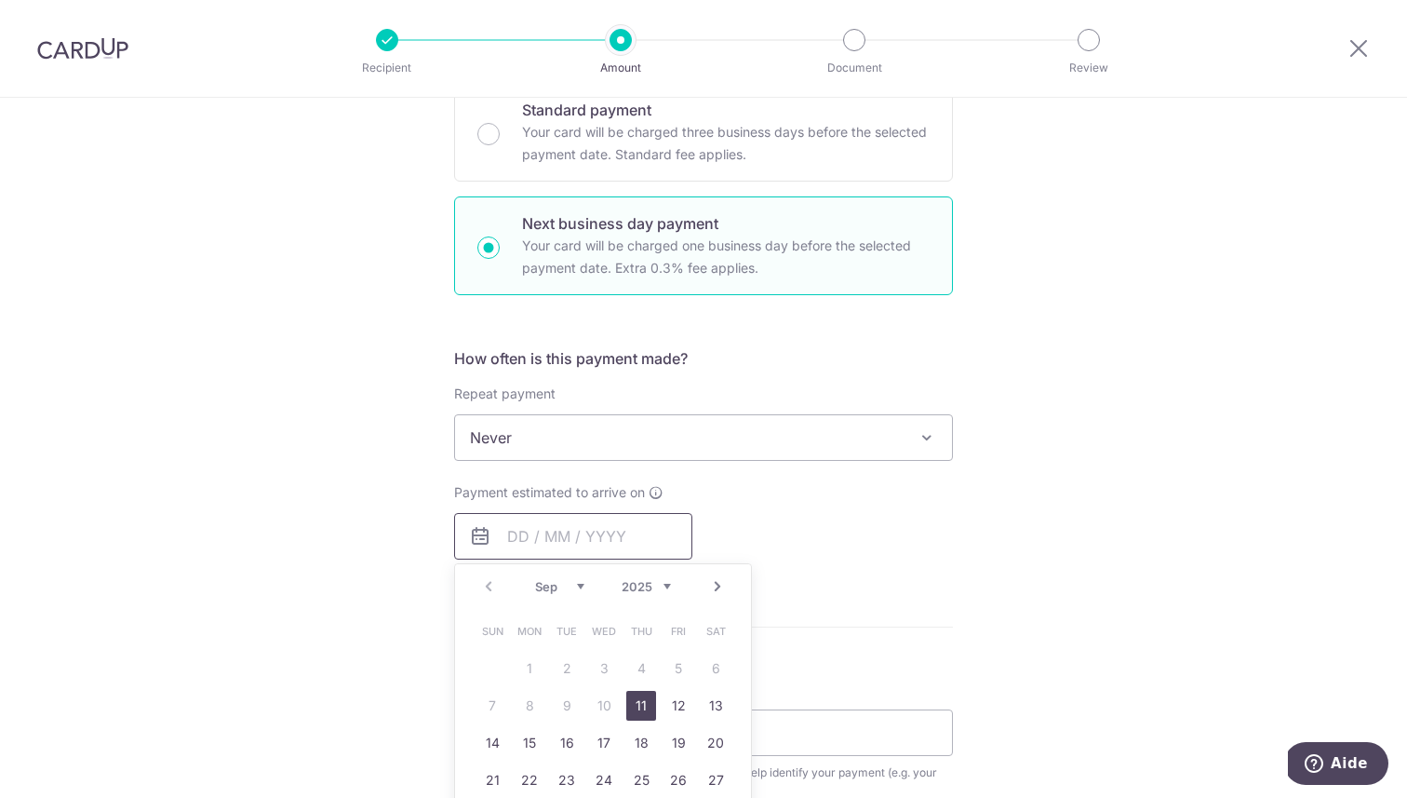
scroll to position [473, 0]
click at [634, 700] on link "11" at bounding box center [641, 704] width 30 height 30
type input "[DATE]"
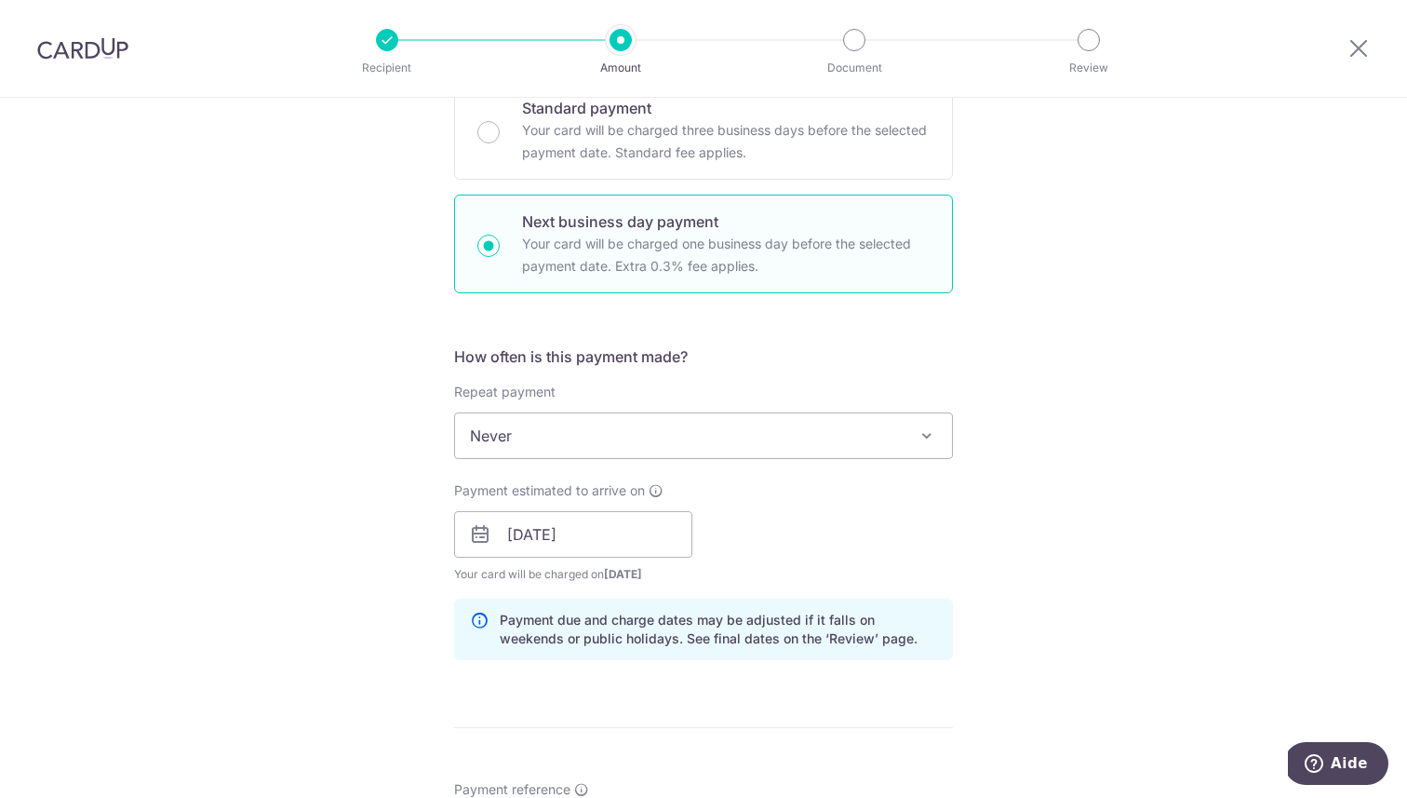
click at [960, 591] on div "Tell us more about your payment Enter payment amount SGD 577.70 577.70 Recipien…" at bounding box center [703, 550] width 1407 height 1851
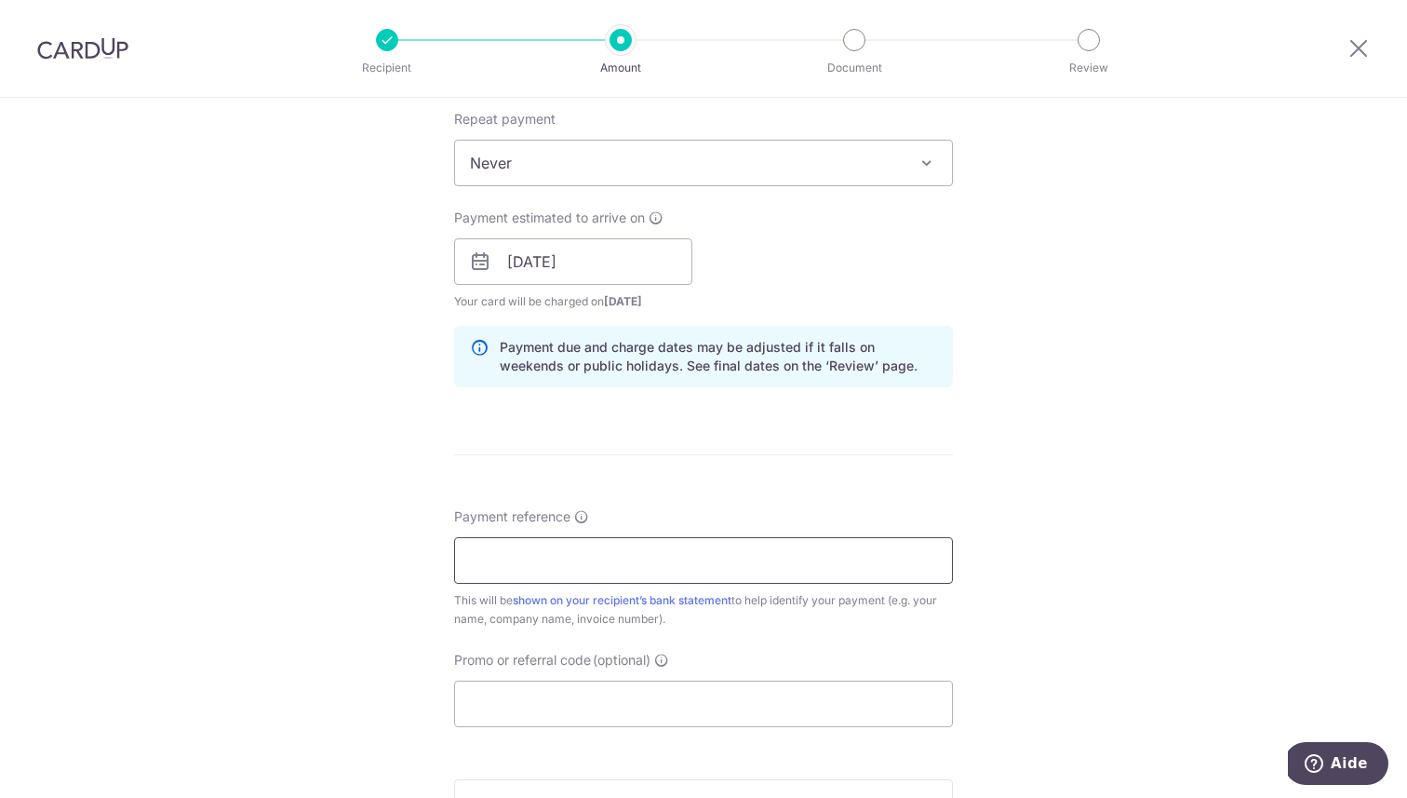
scroll to position [747, 0]
click at [874, 549] on input "Payment reference" at bounding box center [703, 559] width 499 height 47
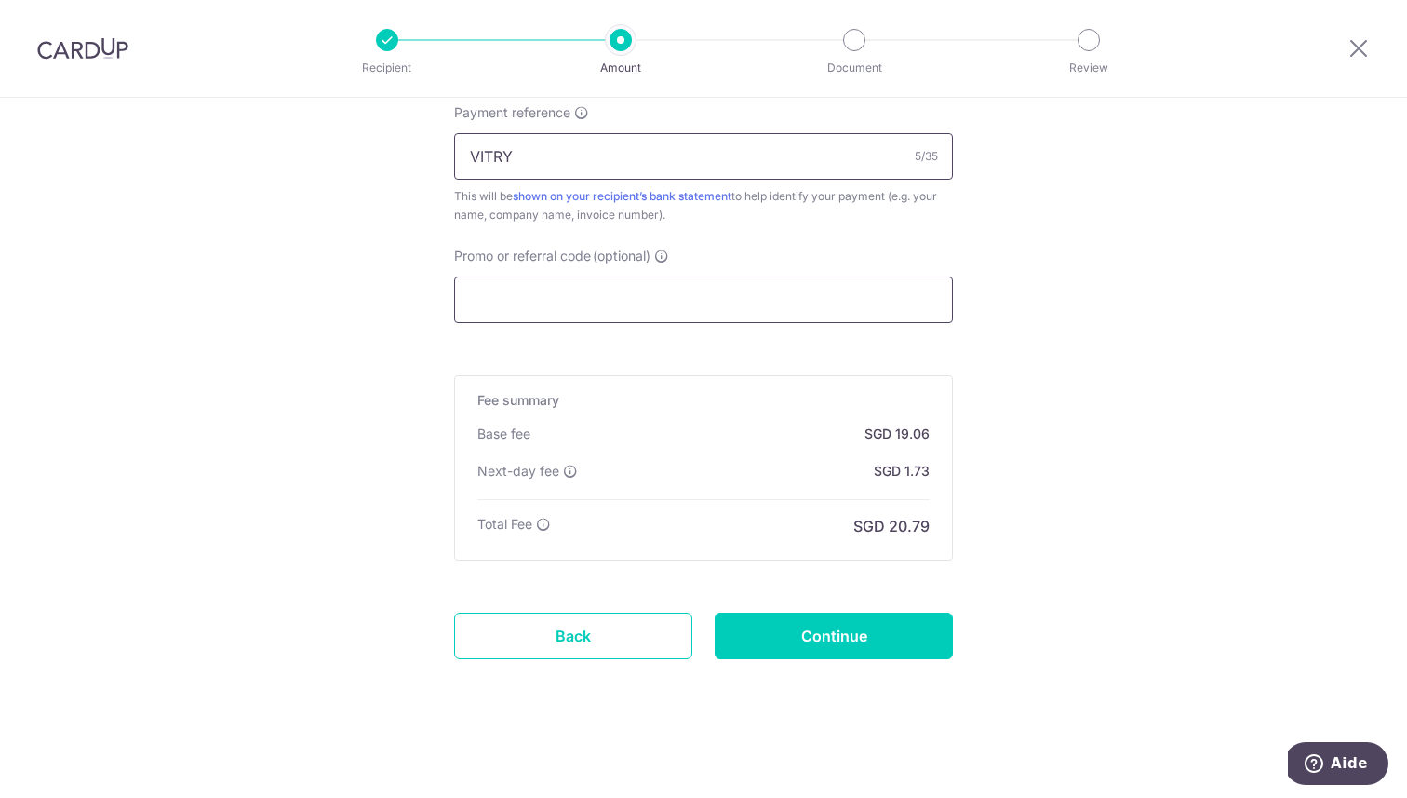
scroll to position [1151, 0]
type input "VITRY"
click at [799, 639] on input "Continue" at bounding box center [834, 635] width 238 height 47
type input "Create Schedule"
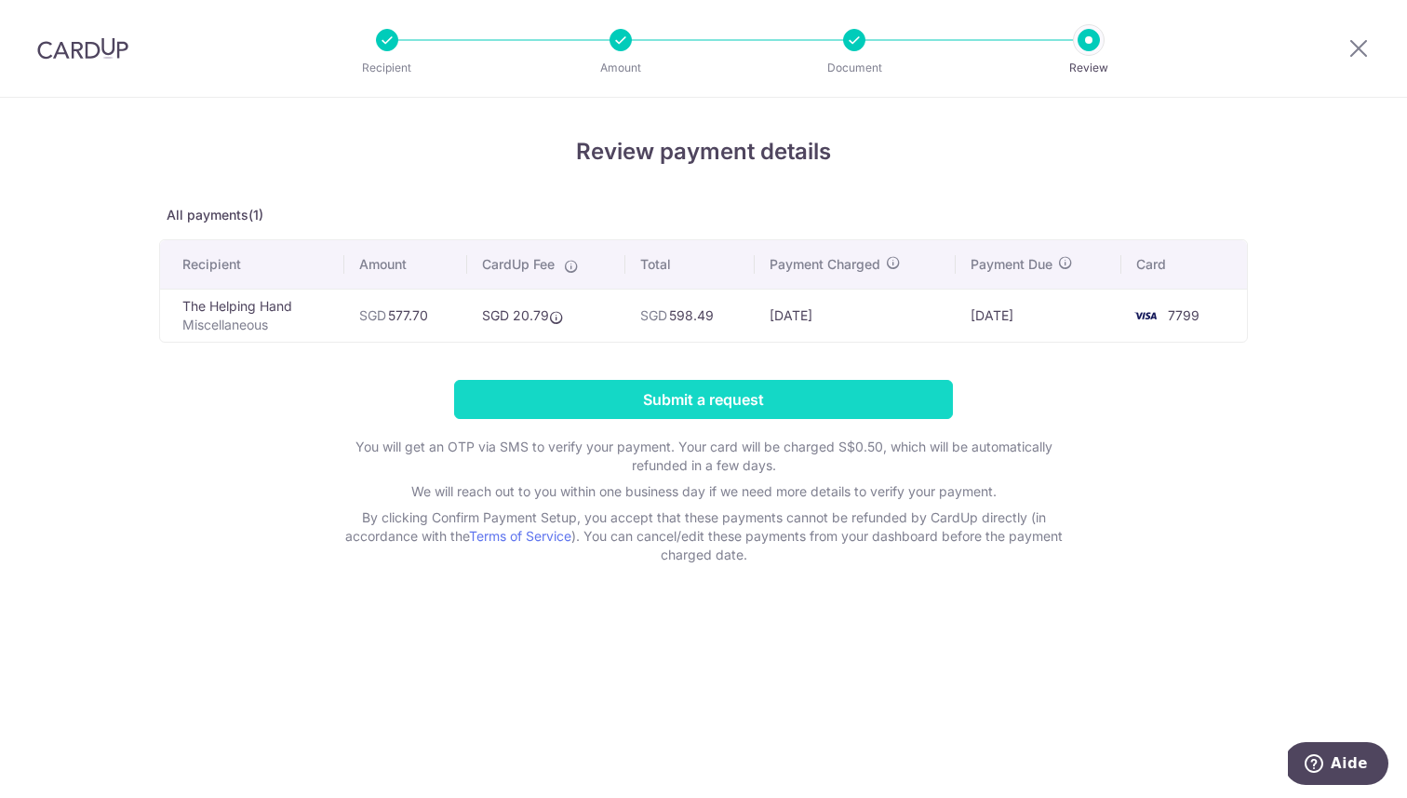
click at [731, 401] on input "Submit a request" at bounding box center [703, 399] width 499 height 39
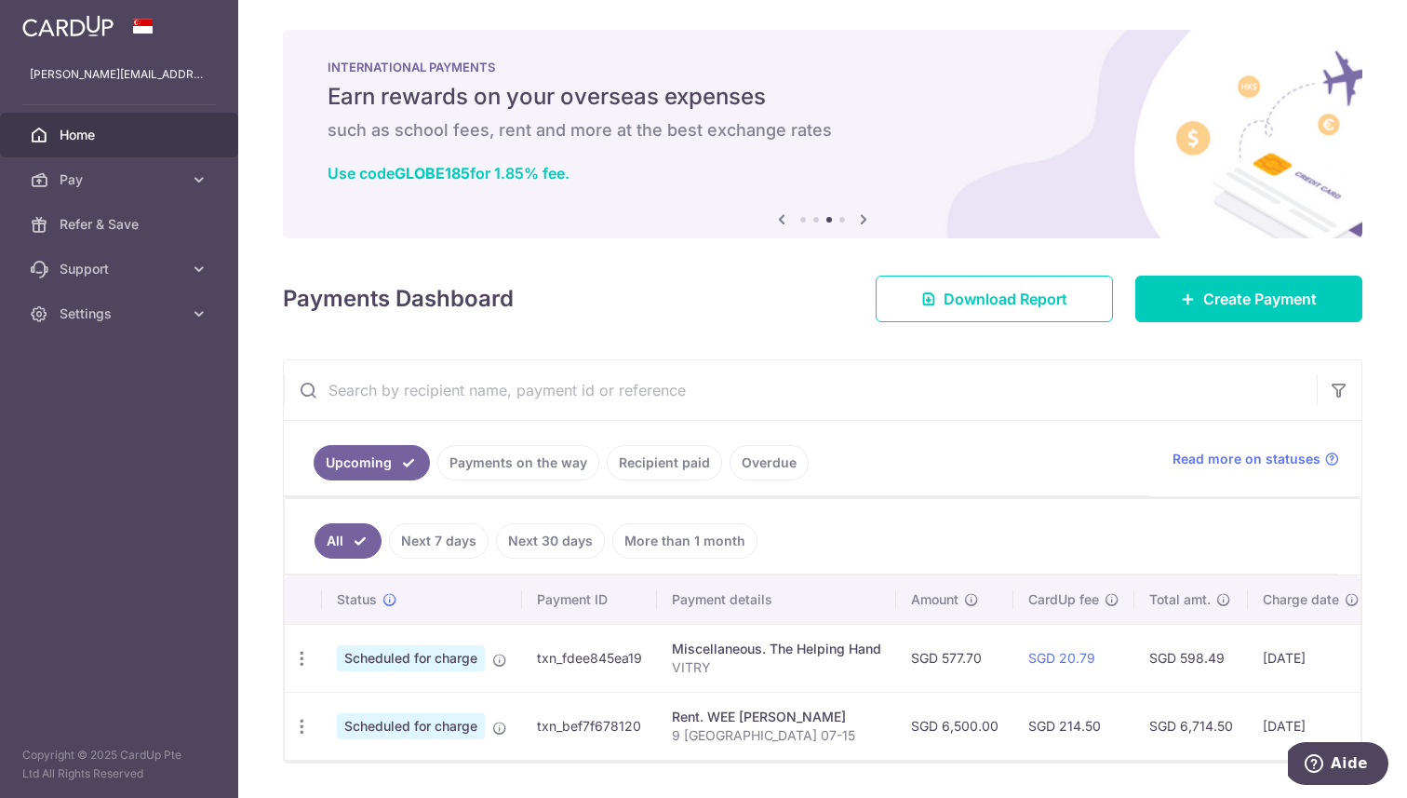
click at [860, 216] on icon at bounding box center [864, 219] width 22 height 23
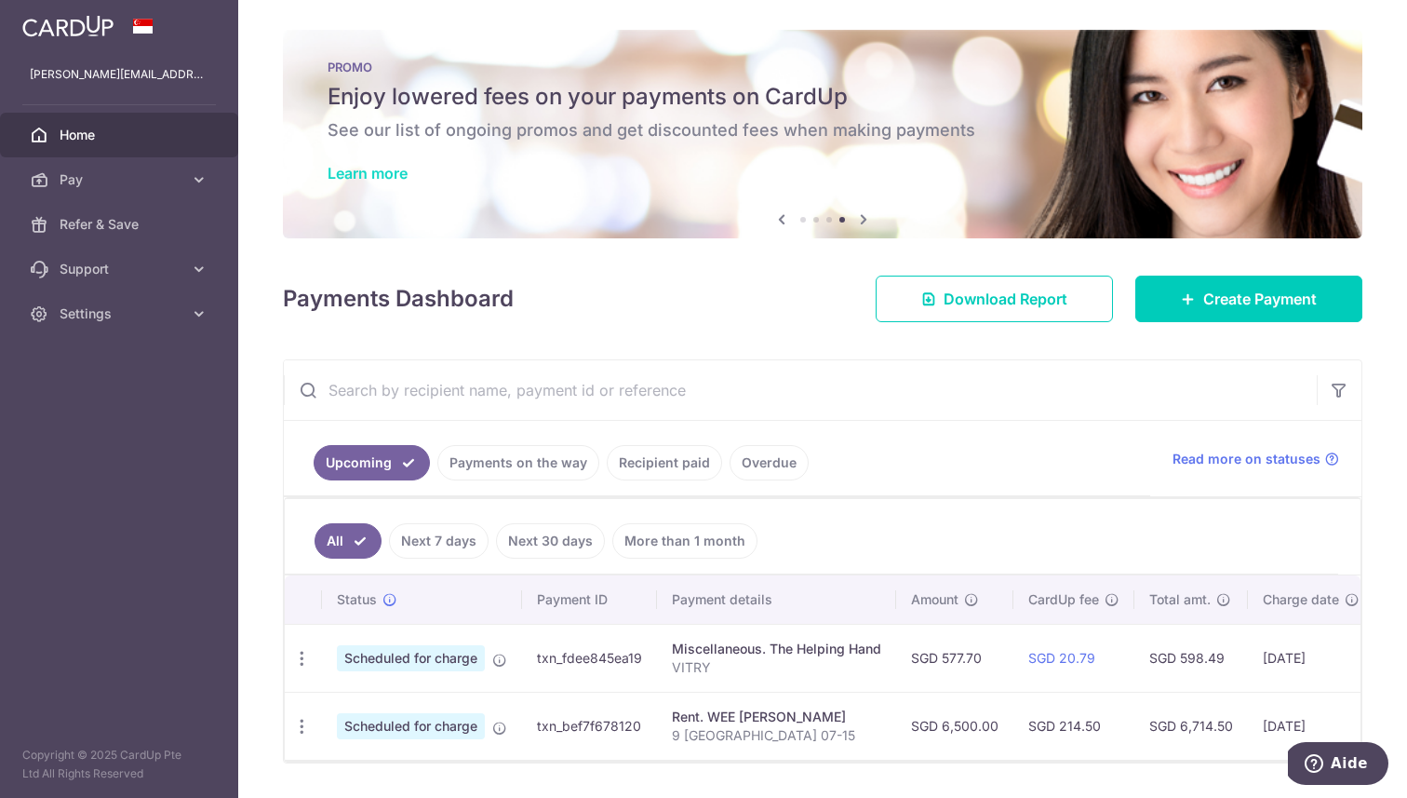
click at [358, 172] on link "Learn more" at bounding box center [368, 173] width 80 height 19
